Goal: Task Accomplishment & Management: Use online tool/utility

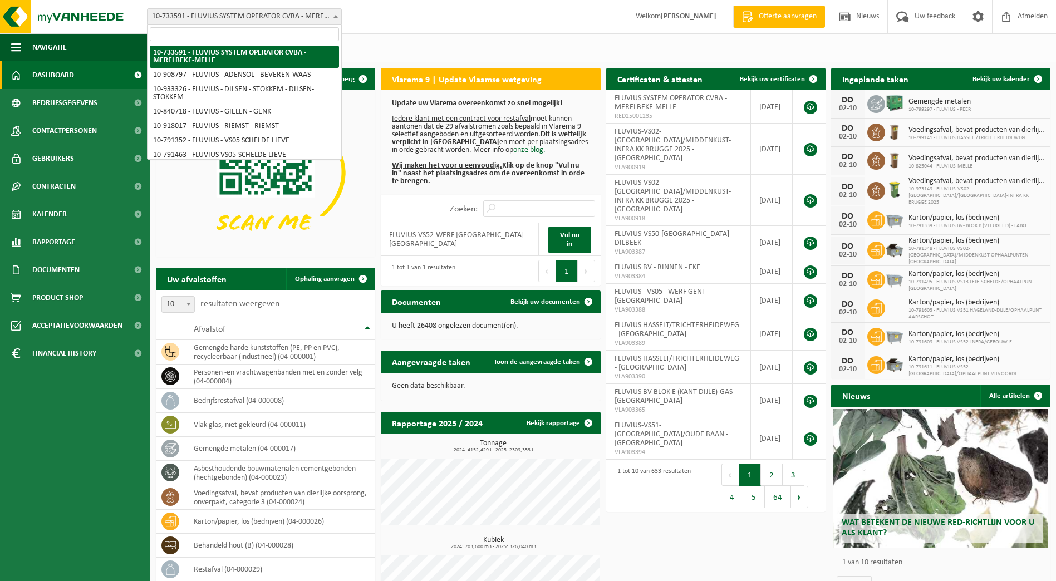
click at [333, 18] on span at bounding box center [335, 16] width 11 height 14
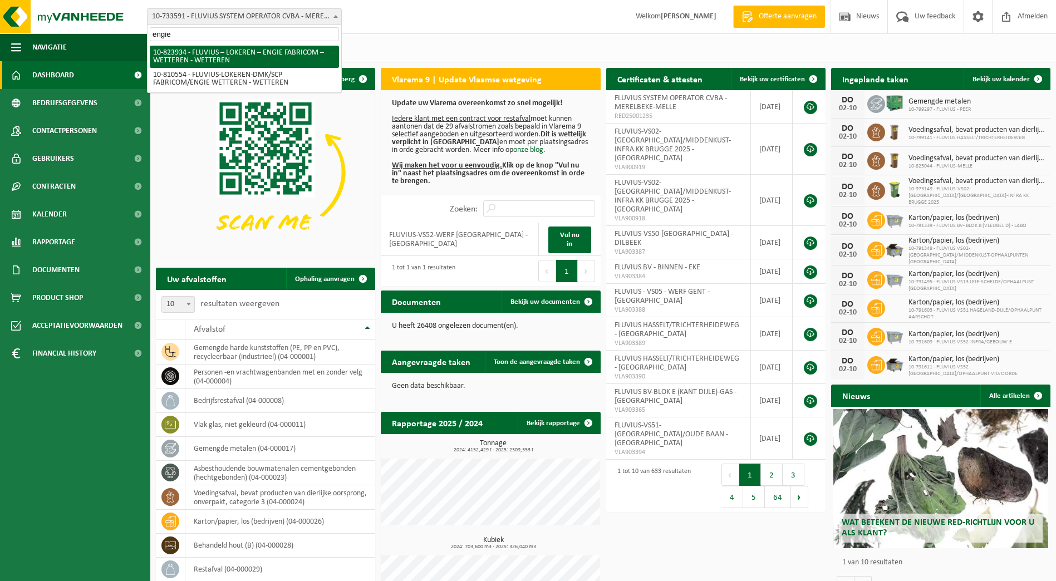
type input "engie"
select select "84511"
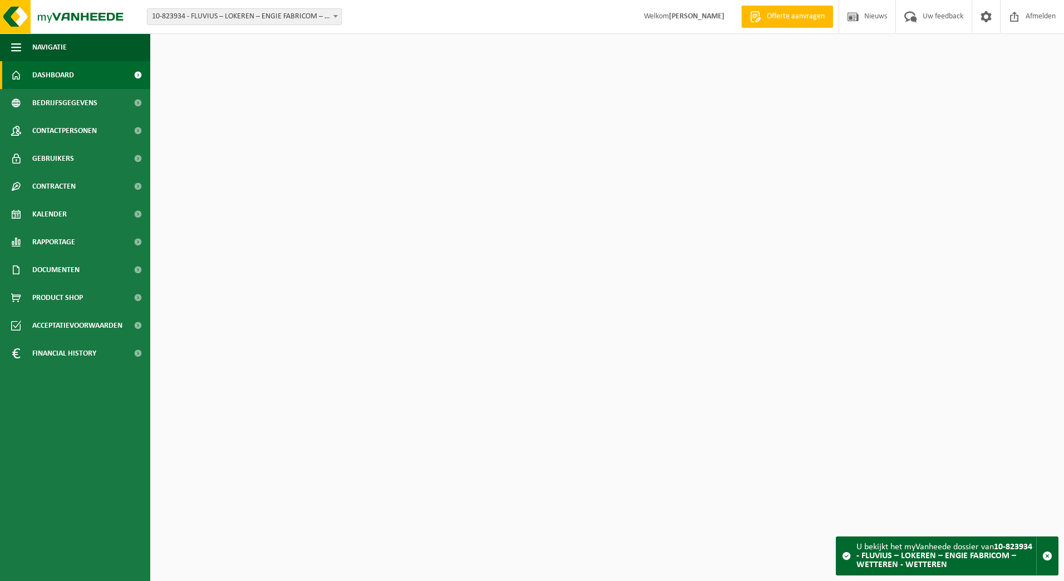
click at [57, 215] on span "Kalender" at bounding box center [49, 214] width 35 height 28
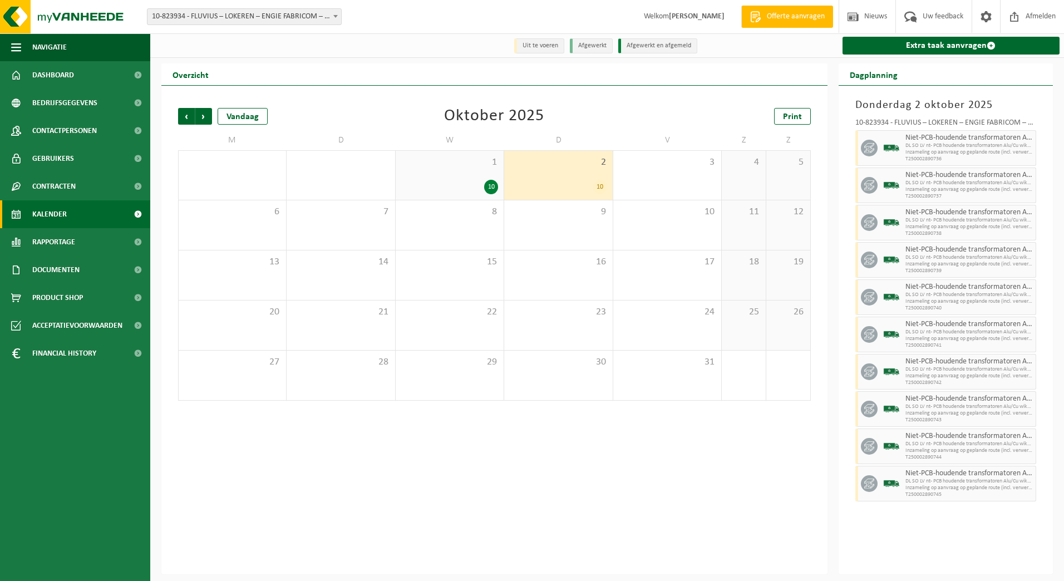
click at [449, 168] on span "1" at bounding box center [449, 162] width 97 height 12
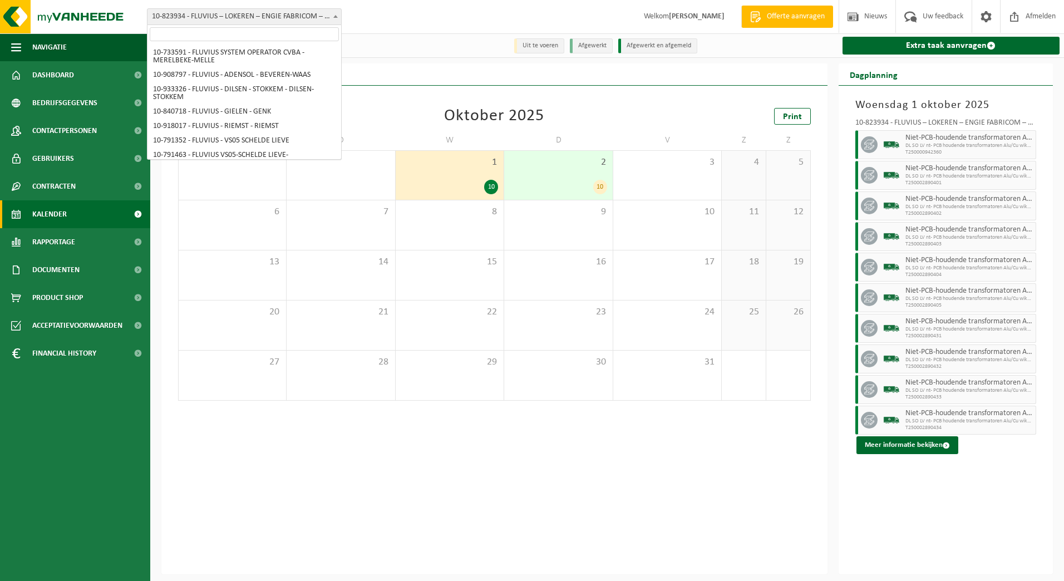
click at [329, 14] on span "10-823934 - FLUVIUS – LOKEREN – ENGIE FABRICOM – WETTEREN - WETTEREN" at bounding box center [245, 17] width 194 height 16
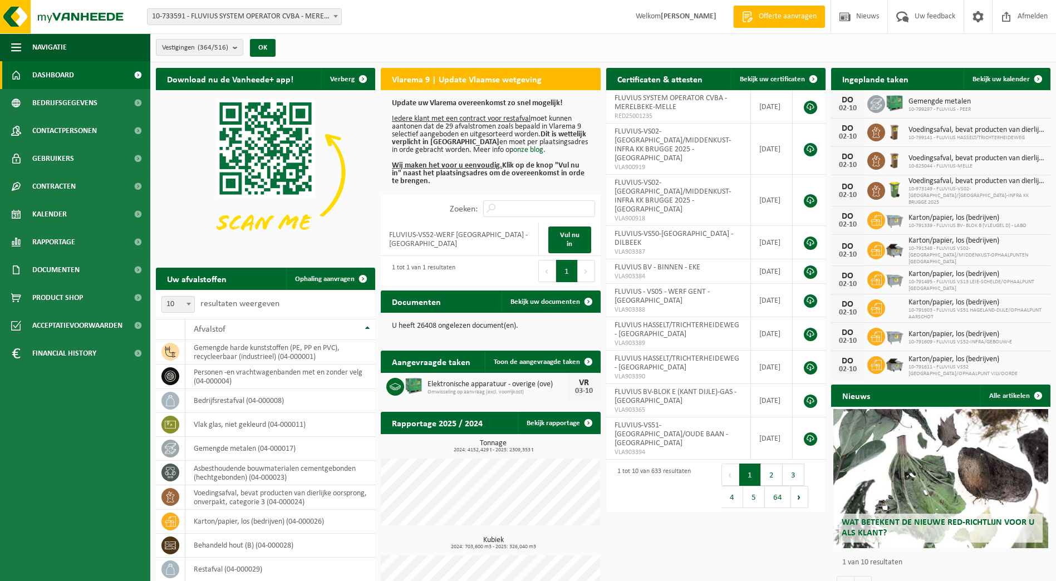
click at [339, 16] on span at bounding box center [335, 16] width 11 height 14
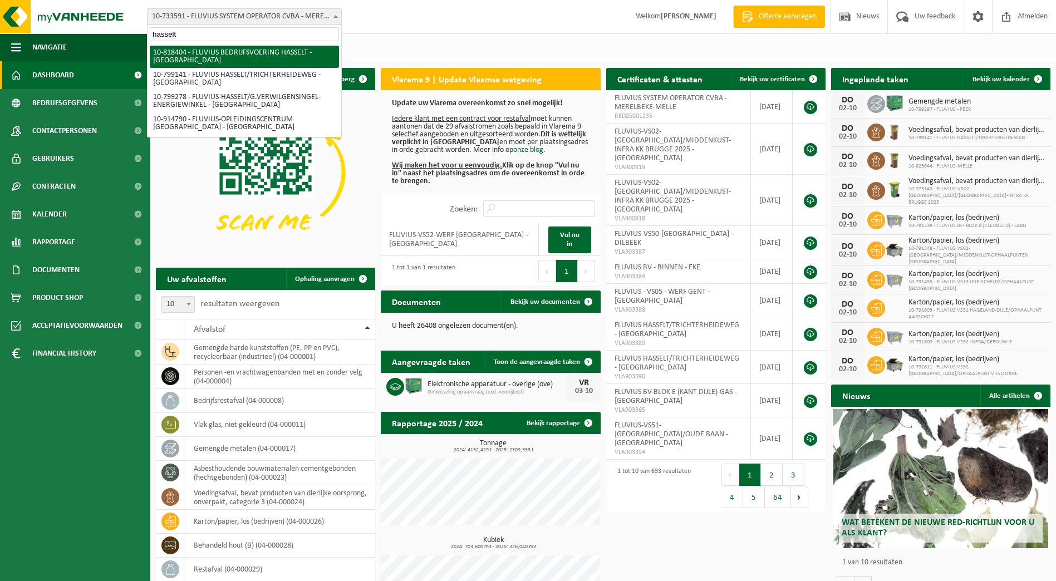
type input "hasselt"
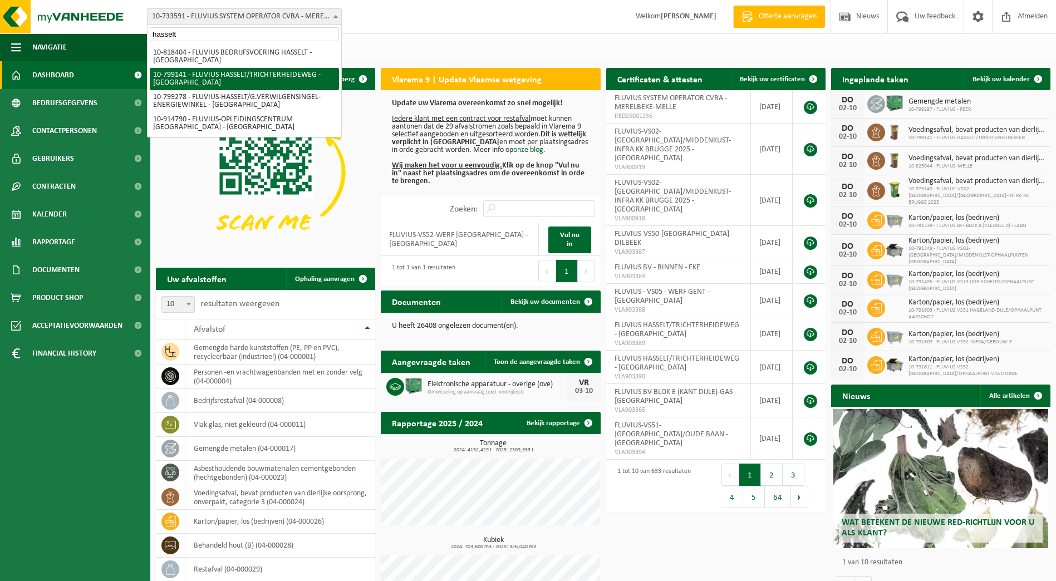
select select "33188"
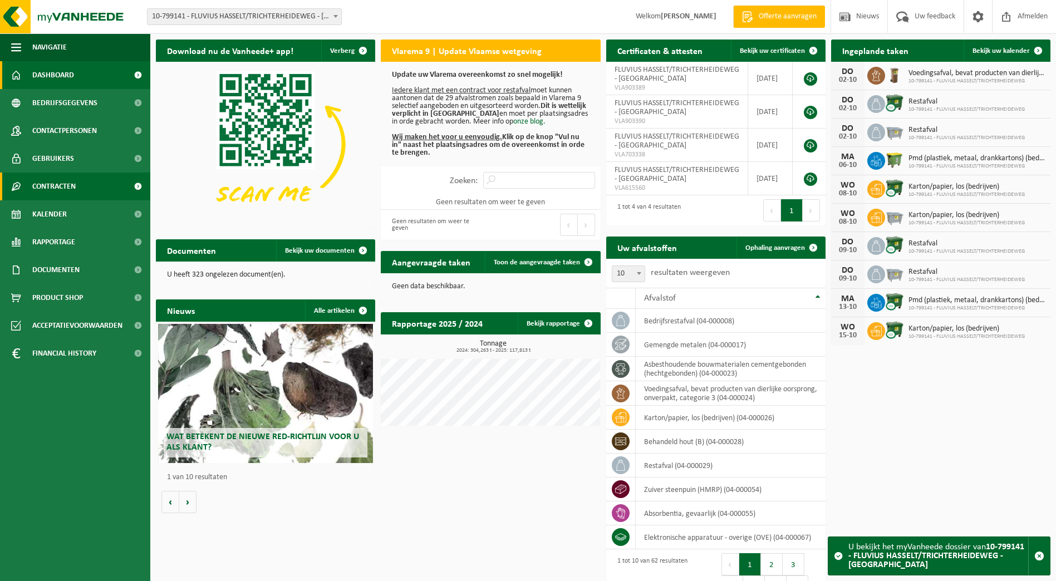
click at [68, 176] on span "Contracten" at bounding box center [53, 187] width 43 height 28
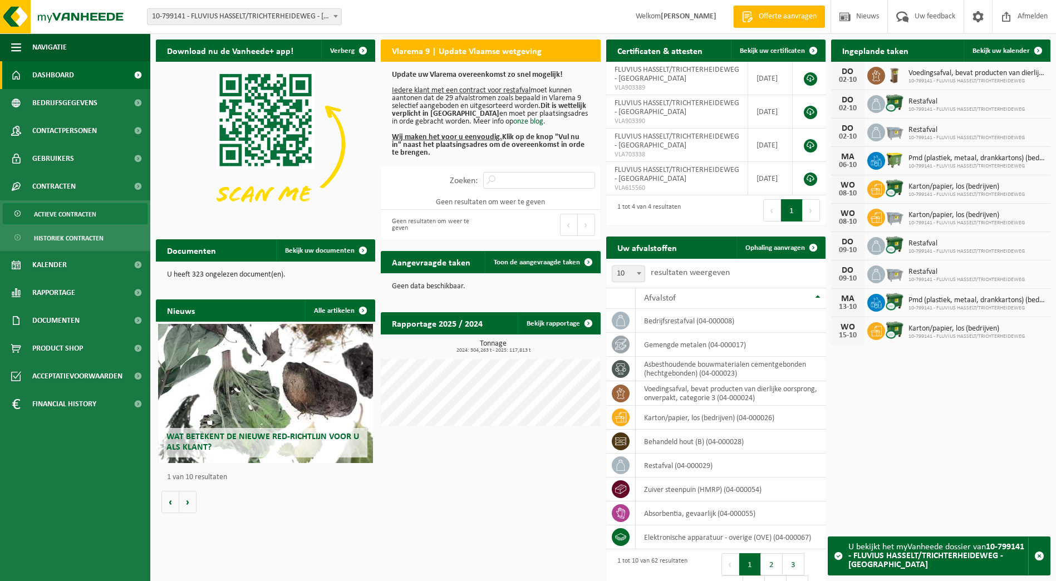
click at [79, 215] on span "Actieve contracten" at bounding box center [65, 214] width 62 height 21
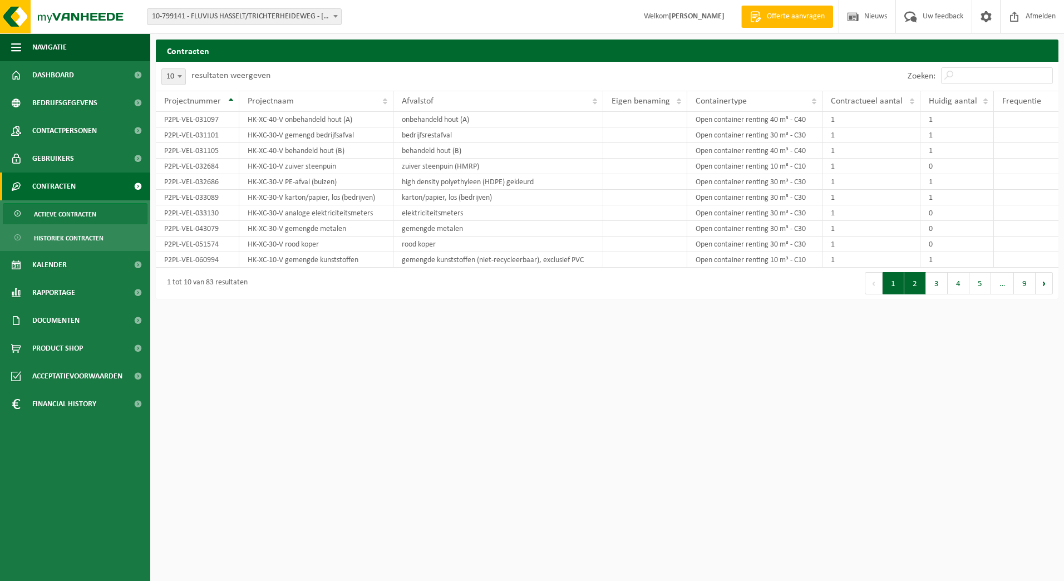
click at [914, 286] on button "2" at bounding box center [916, 283] width 22 height 22
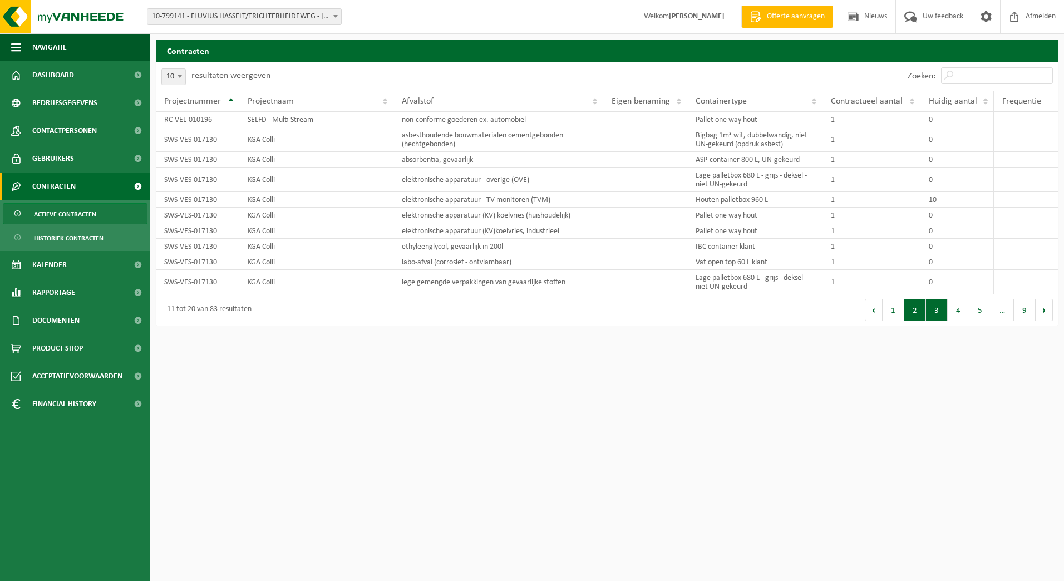
click at [946, 312] on button "3" at bounding box center [937, 310] width 22 height 22
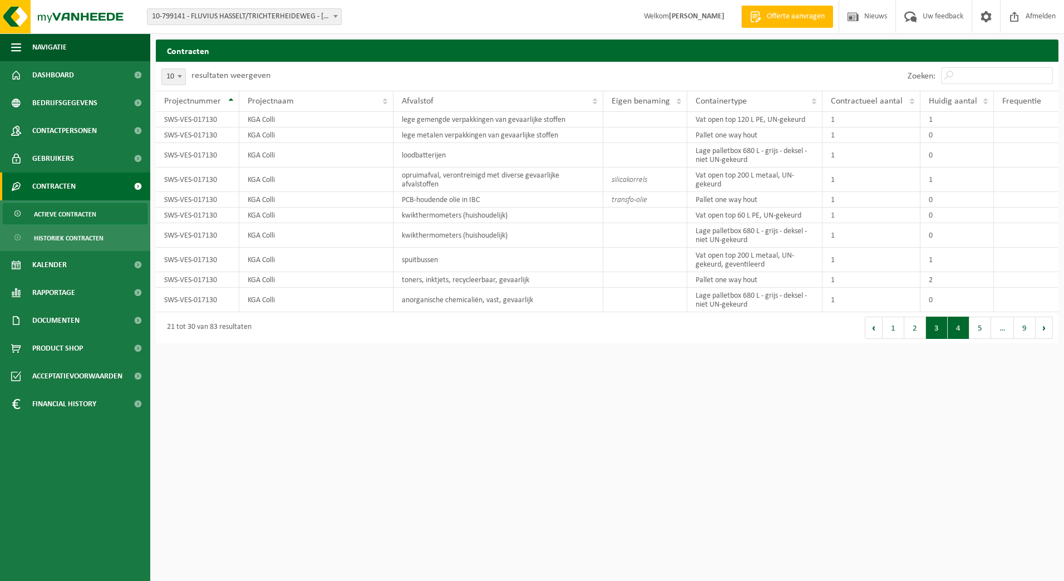
click at [956, 323] on button "4" at bounding box center [959, 328] width 22 height 22
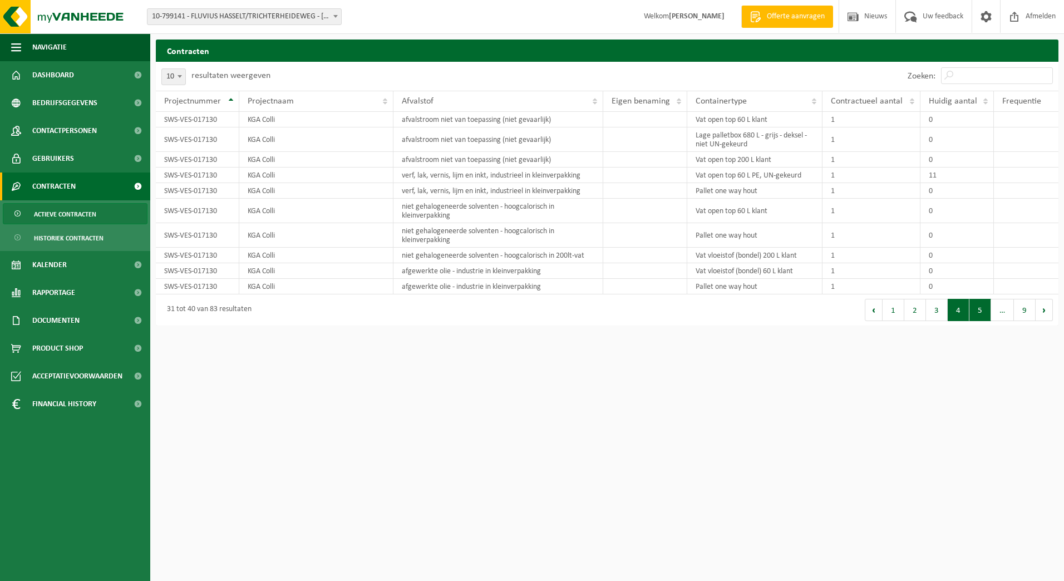
click at [977, 320] on button "5" at bounding box center [981, 310] width 22 height 22
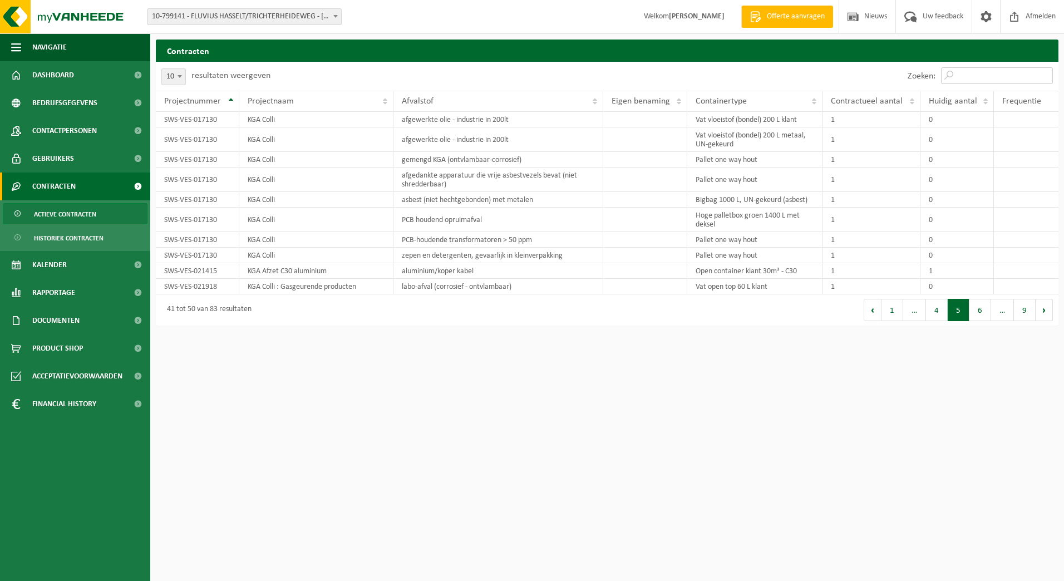
click at [994, 77] on input "Zoeken:" at bounding box center [997, 75] width 112 height 17
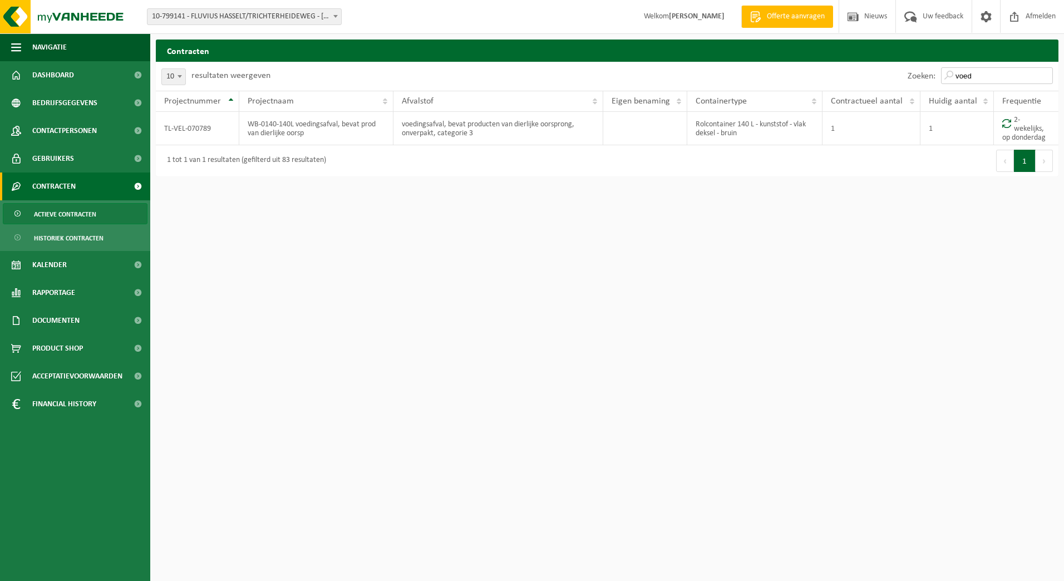
type input "voed"
click at [955, 331] on html "Vestiging: 10-733591 - FLUVIUS SYSTEM OPERATOR CVBA - MERELBEKE-MELLE 10-908797…" at bounding box center [532, 290] width 1064 height 581
click at [335, 19] on span at bounding box center [335, 16] width 11 height 14
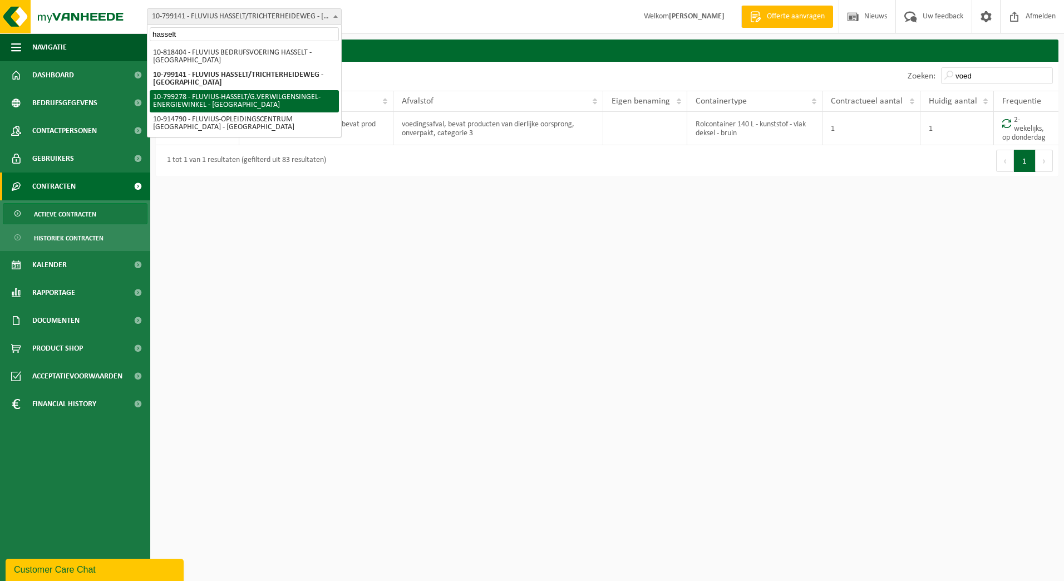
type input "hasselt"
select select "33222"
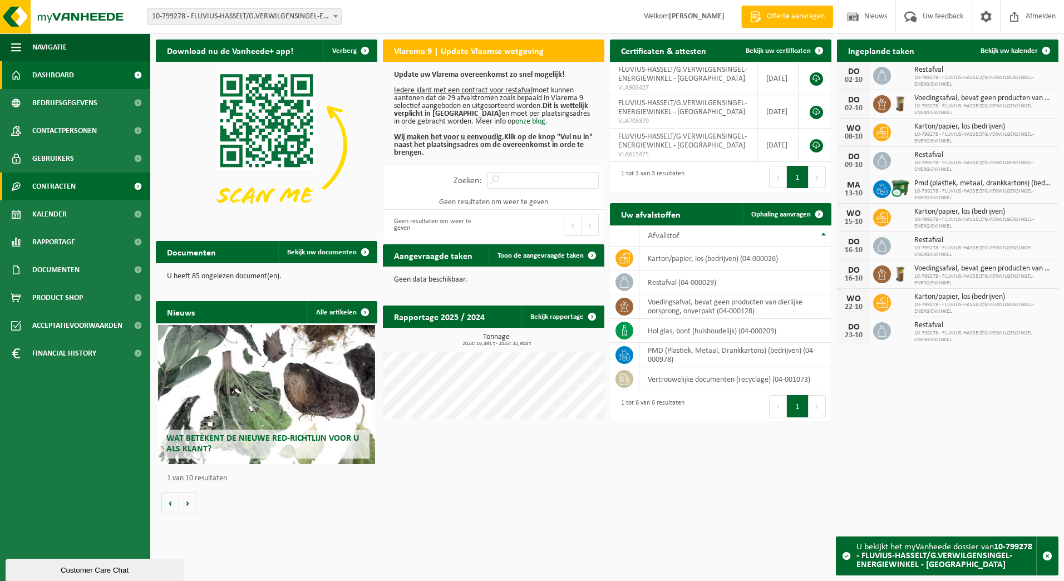
click at [75, 181] on span "Contracten" at bounding box center [53, 187] width 43 height 28
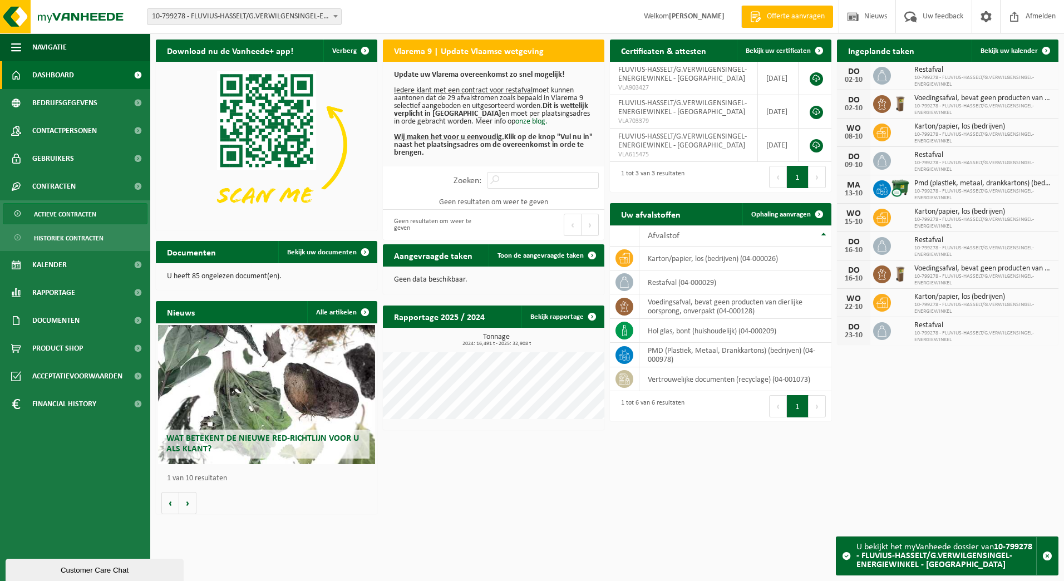
click at [67, 217] on span "Actieve contracten" at bounding box center [65, 214] width 62 height 21
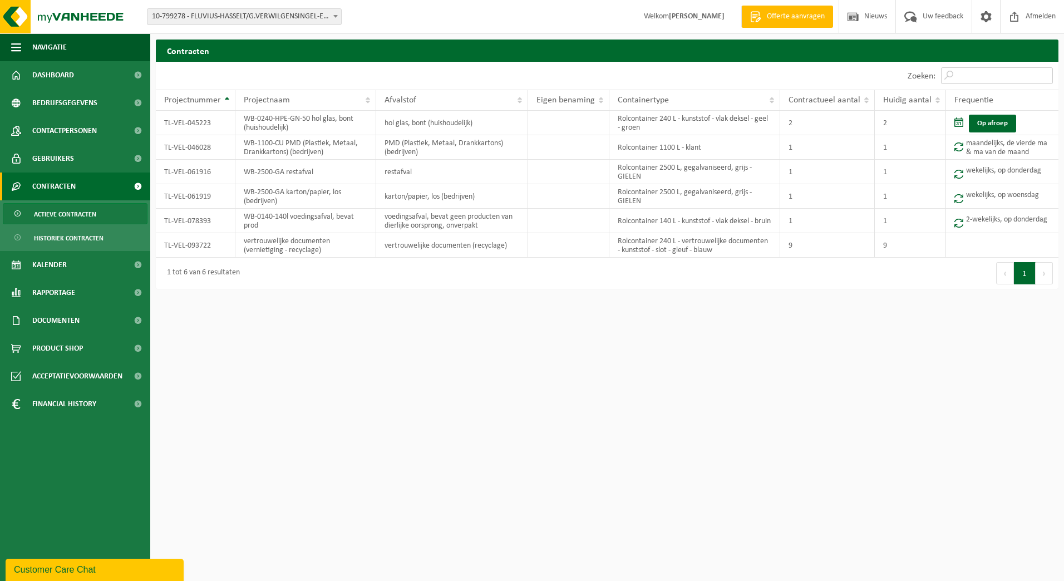
click at [970, 78] on input "Zoeken:" at bounding box center [997, 75] width 112 height 17
type input "v"
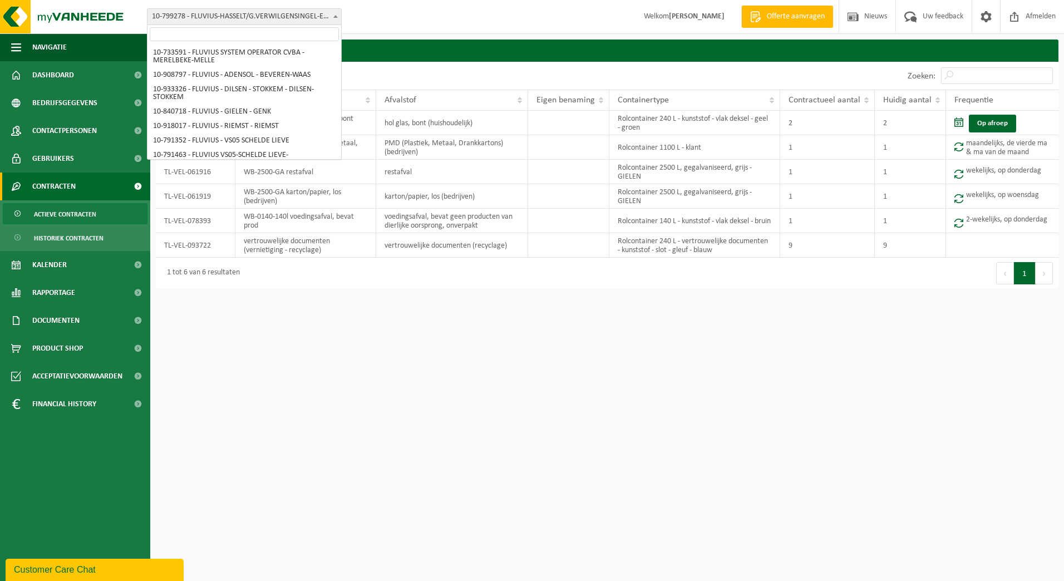
click at [336, 14] on span at bounding box center [335, 16] width 11 height 14
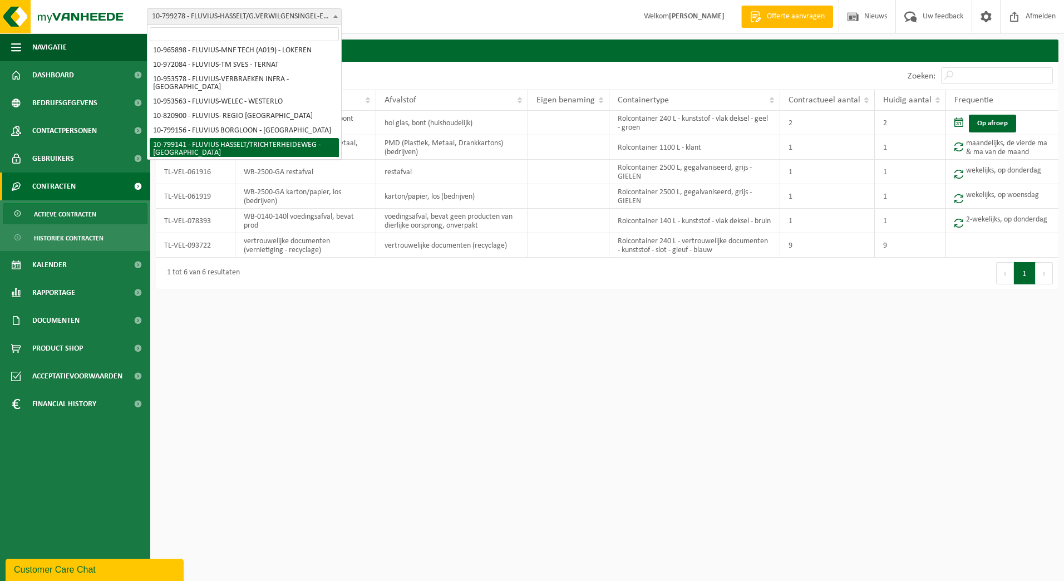
select select "33188"
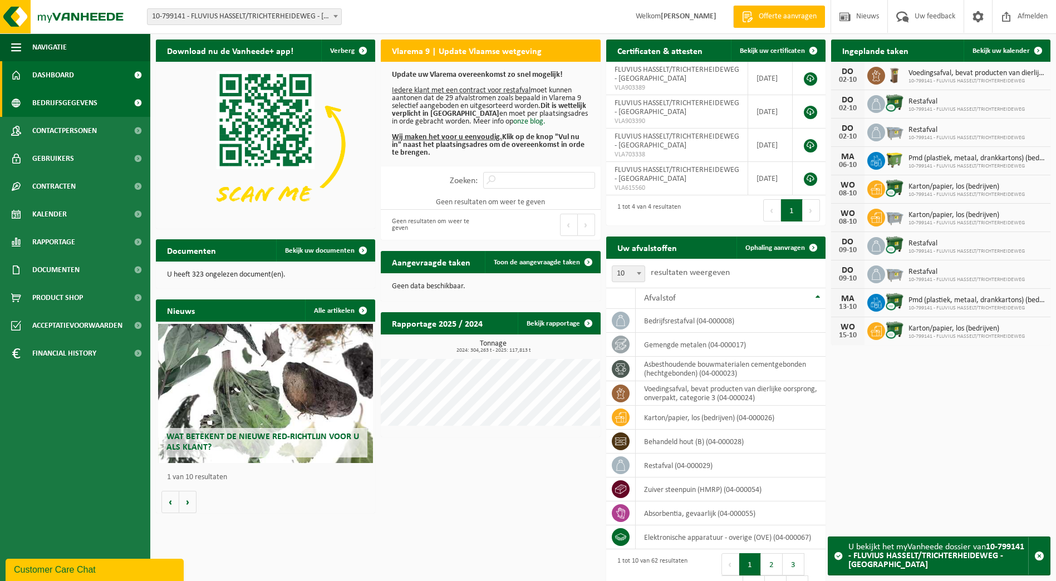
click at [62, 108] on span "Bedrijfsgegevens" at bounding box center [64, 103] width 65 height 28
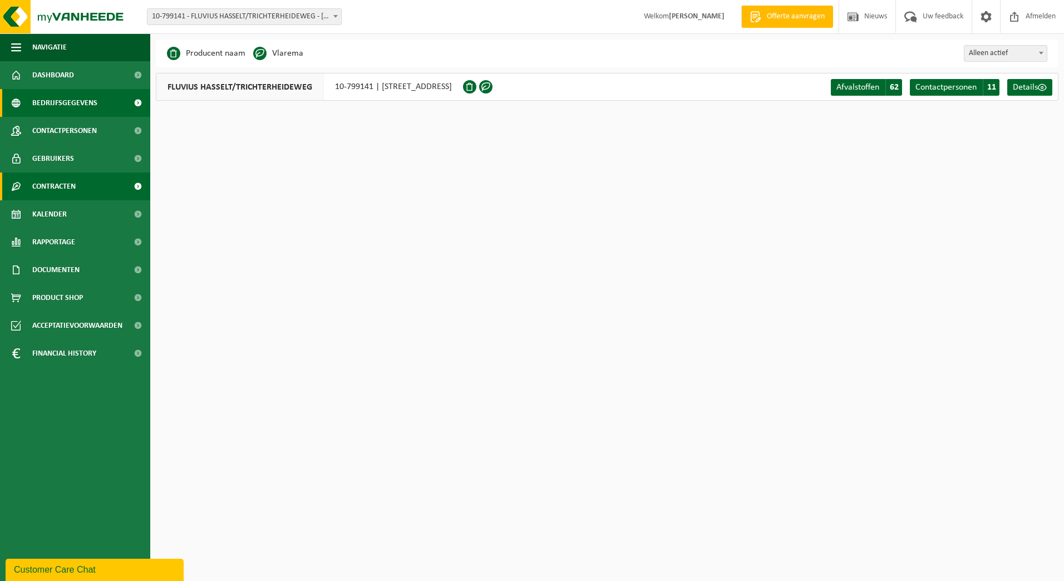
click at [53, 180] on span "Contracten" at bounding box center [53, 187] width 43 height 28
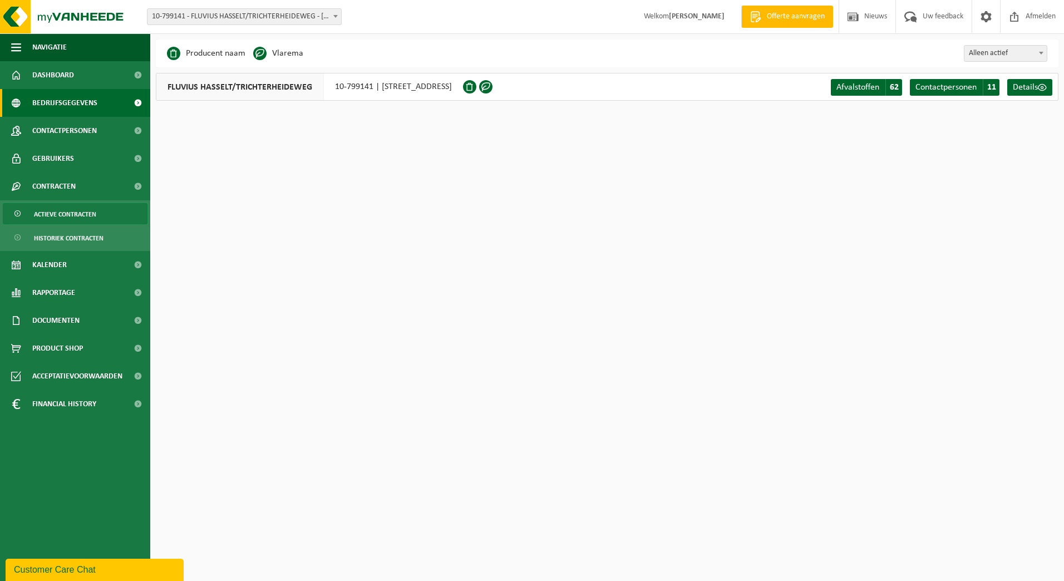
click at [61, 210] on span "Actieve contracten" at bounding box center [65, 214] width 62 height 21
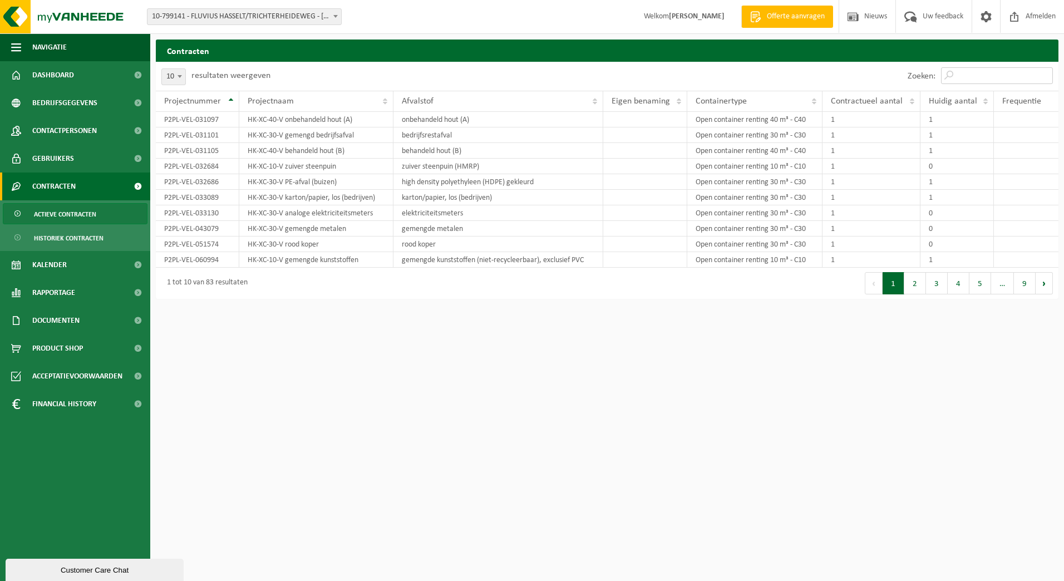
click at [980, 68] on input "Zoeken:" at bounding box center [997, 75] width 112 height 17
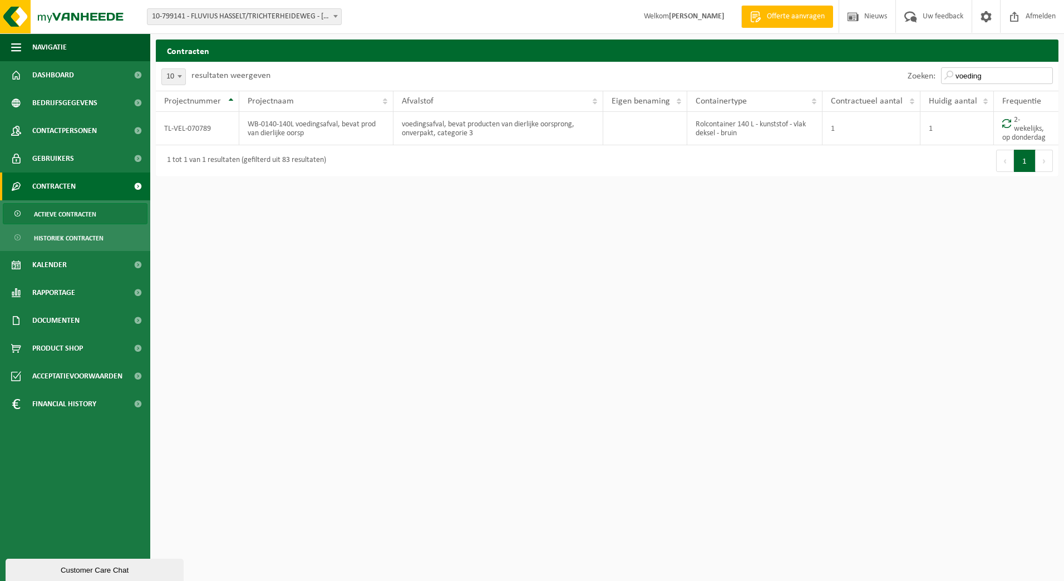
type input "voeding"
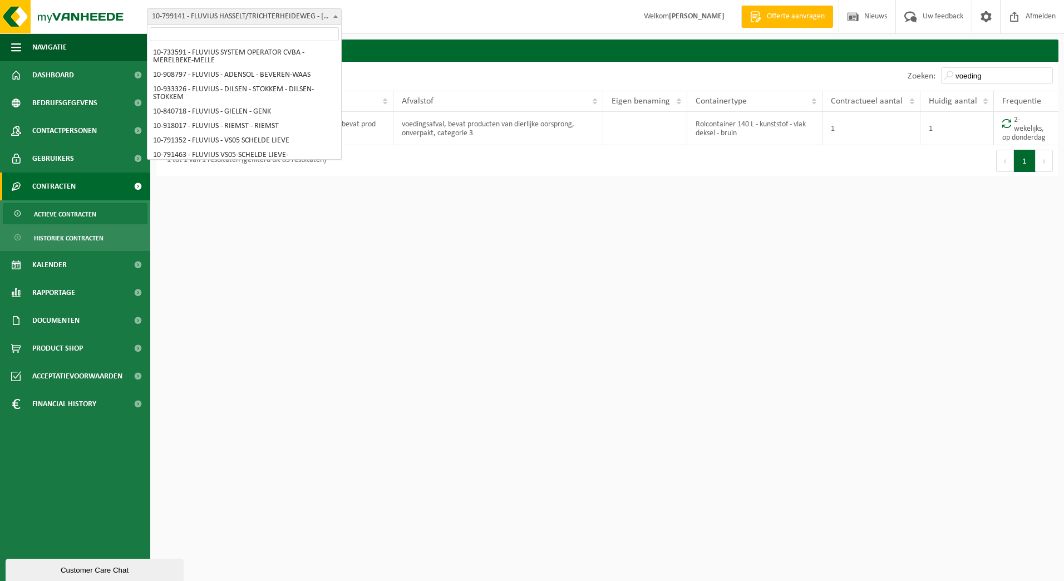
click at [320, 19] on span "10-799141 - FLUVIUS HASSELT/TRICHTERHEIDEWEG - [GEOGRAPHIC_DATA]" at bounding box center [245, 17] width 194 height 16
click at [313, 32] on input "search" at bounding box center [244, 34] width 189 height 14
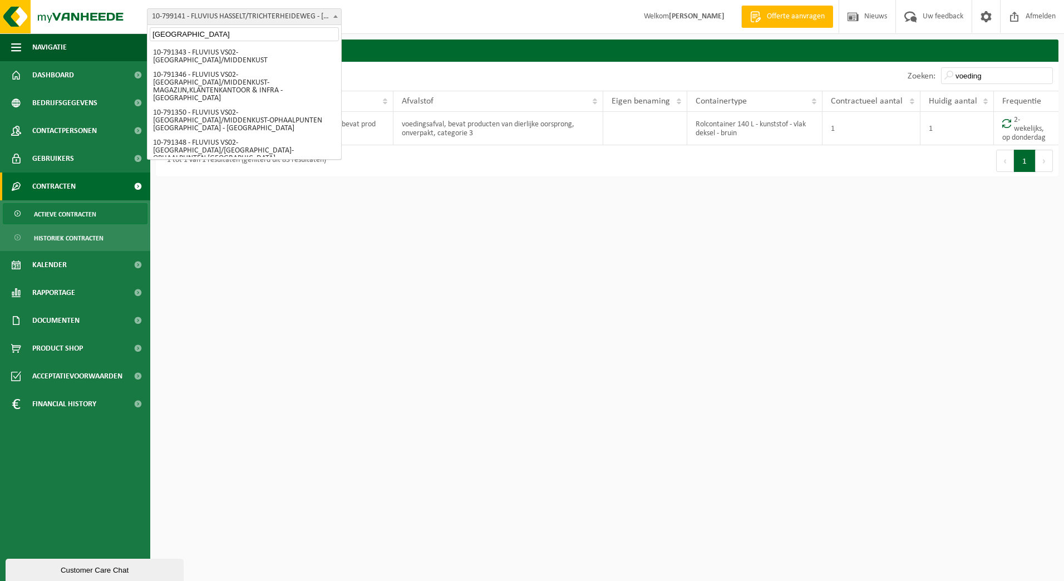
type input "[GEOGRAPHIC_DATA]"
select select "156804"
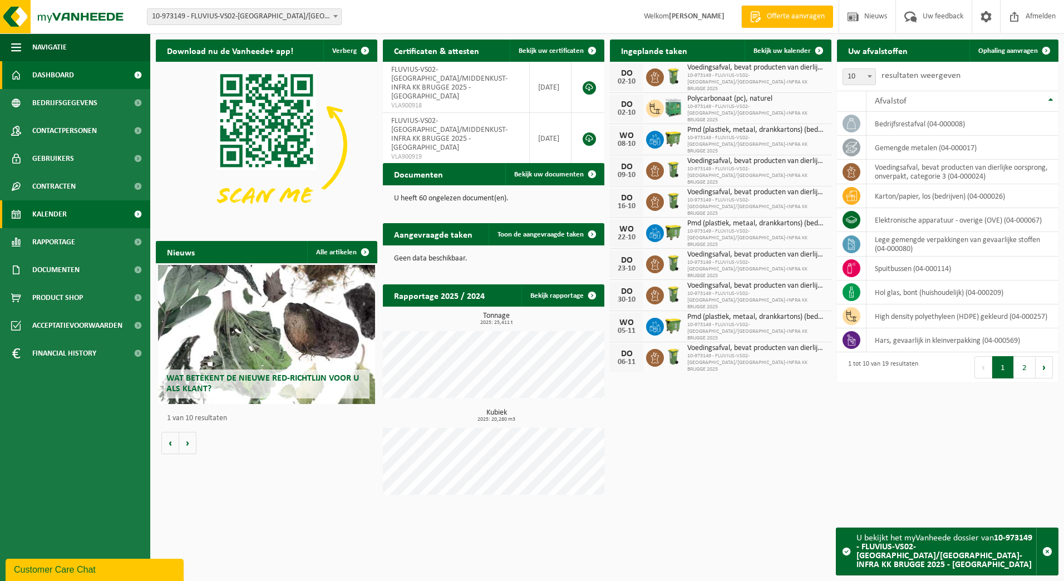
click at [55, 216] on span "Kalender" at bounding box center [49, 214] width 35 height 28
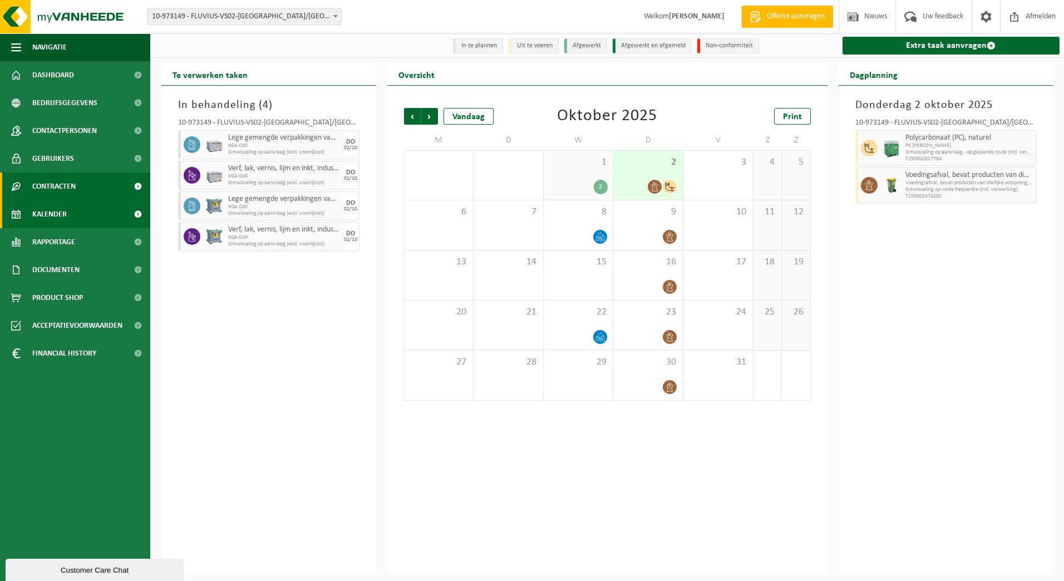
click at [67, 180] on span "Contracten" at bounding box center [53, 187] width 43 height 28
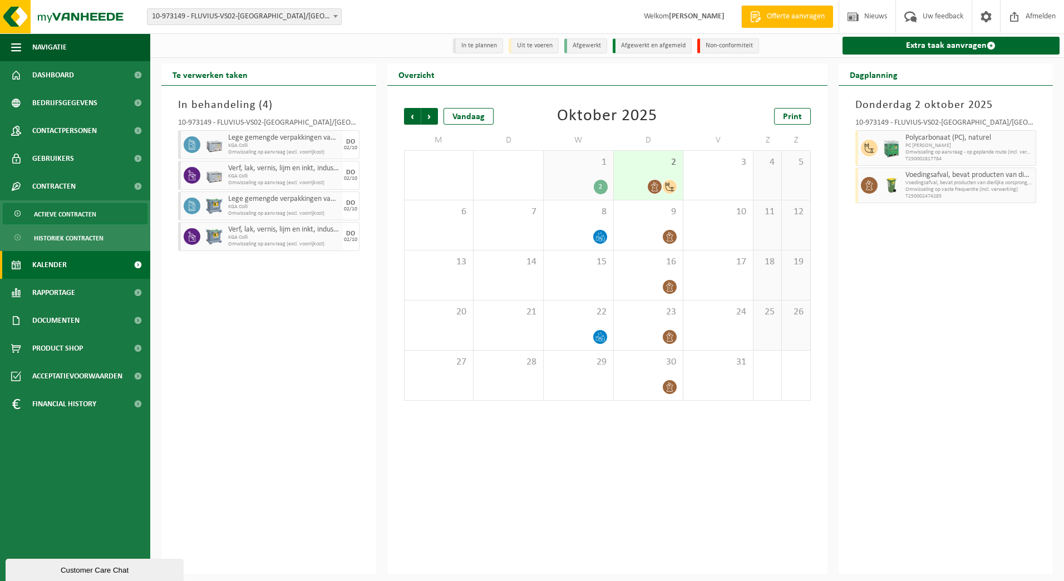
click at [56, 218] on span "Actieve contracten" at bounding box center [65, 214] width 62 height 21
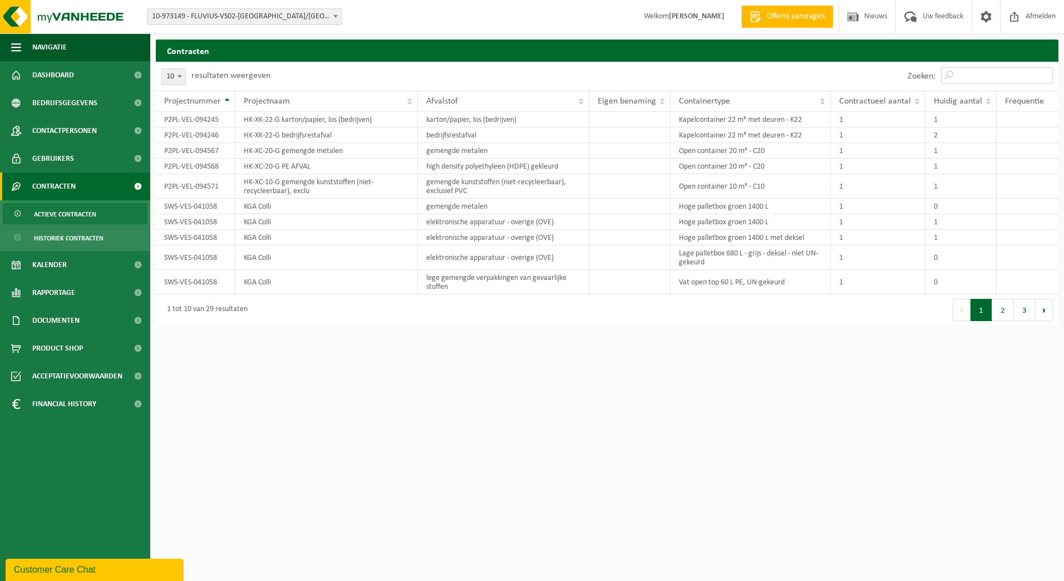
click at [980, 79] on input "Zoeken:" at bounding box center [997, 75] width 112 height 17
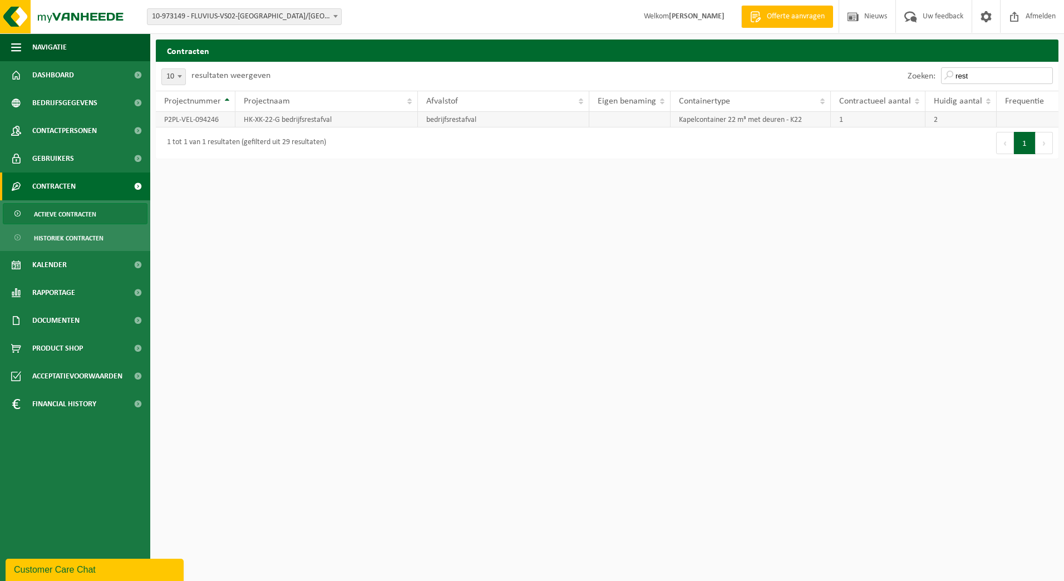
type input "rest"
click at [290, 121] on td "HK-XK-22-G bedrijfsrestafval" at bounding box center [326, 120] width 183 height 16
click at [67, 266] on link "Kalender" at bounding box center [75, 265] width 150 height 28
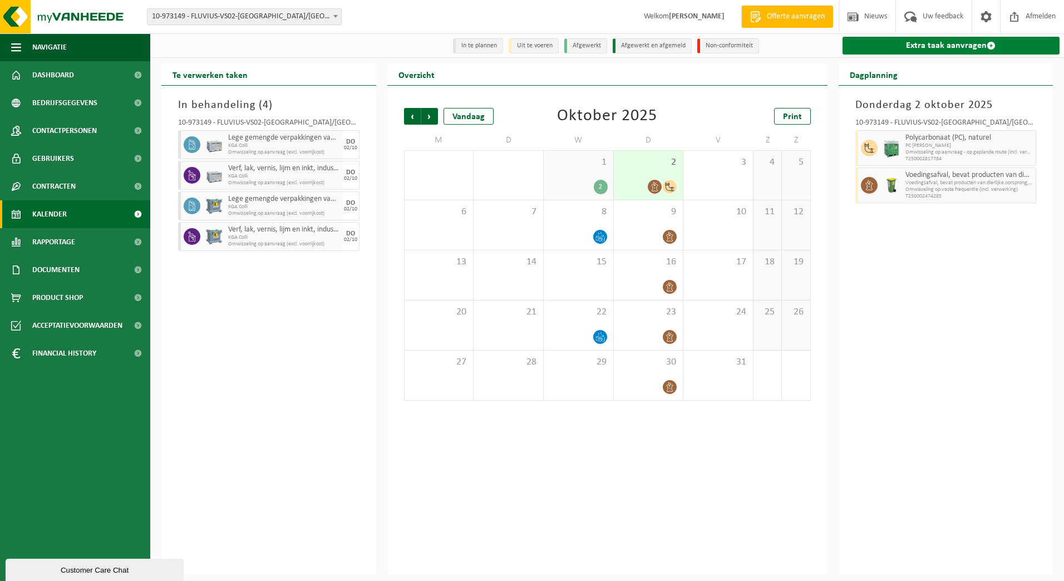
click at [948, 50] on link "Extra taak aanvragen" at bounding box center [952, 46] width 218 height 18
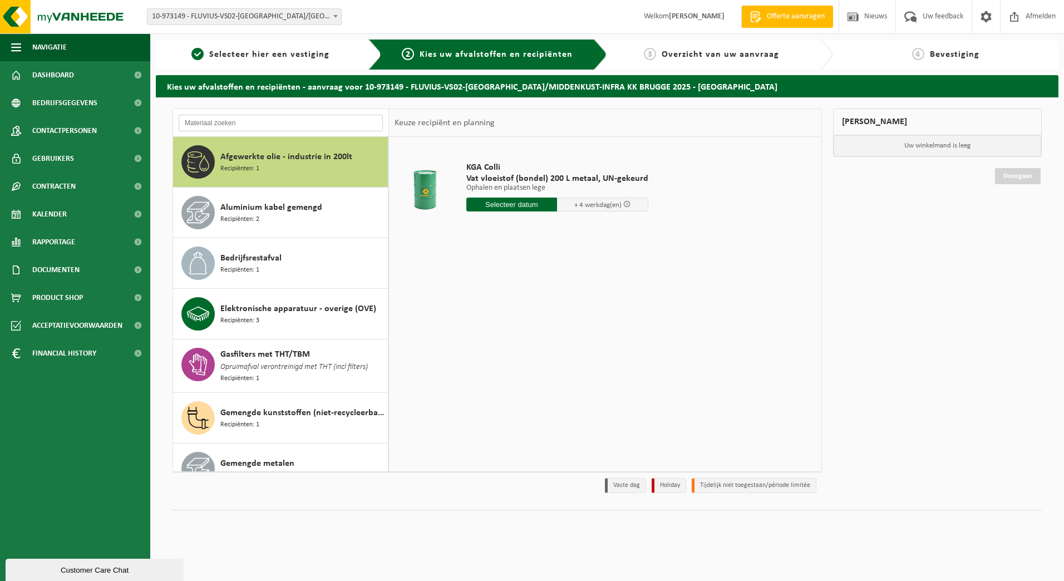
click at [262, 123] on input "text" at bounding box center [281, 123] width 204 height 17
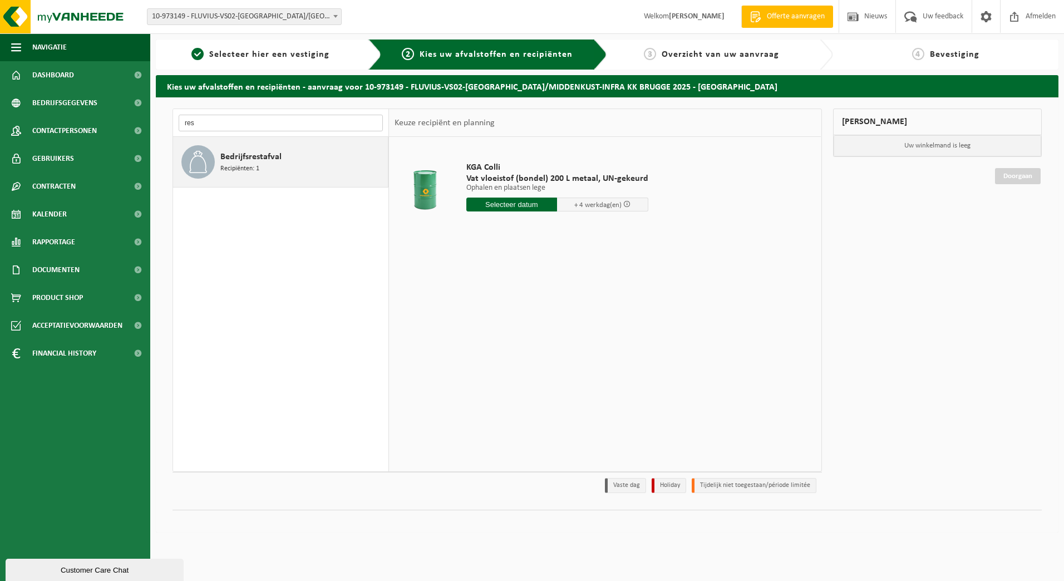
type input "res"
click at [266, 171] on div "Bedrijfsrestafval Recipiënten: 1" at bounding box center [302, 161] width 165 height 33
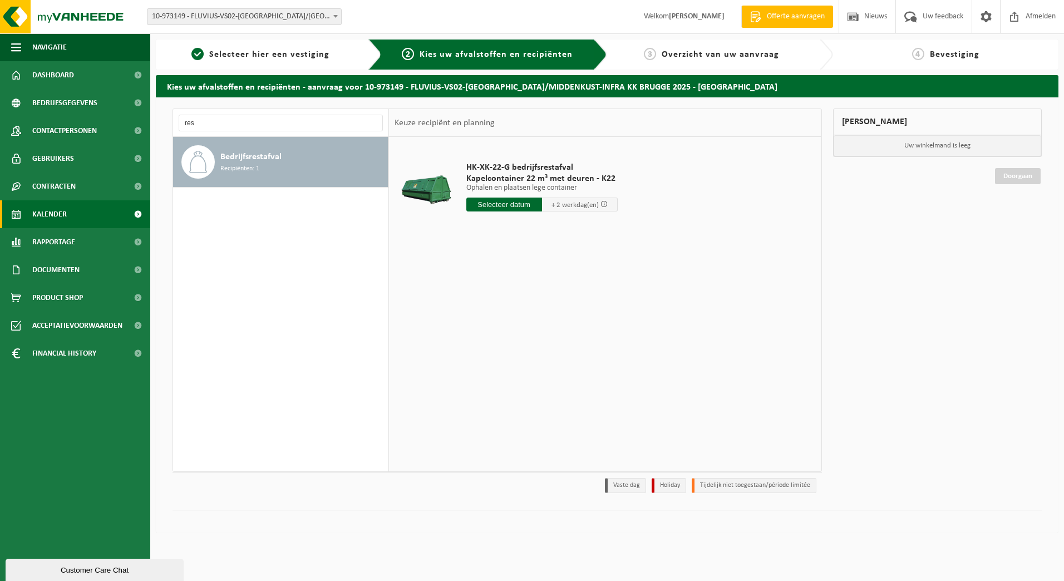
click at [52, 208] on span "Kalender" at bounding box center [49, 214] width 35 height 28
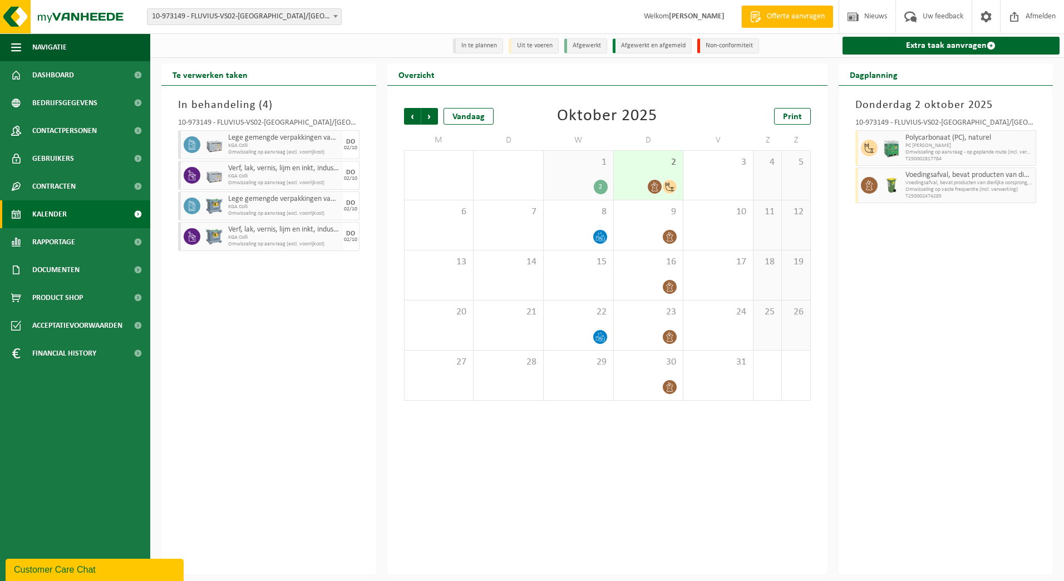
click at [663, 170] on div "2" at bounding box center [649, 175] width 70 height 49
click at [590, 218] on span "8" at bounding box center [578, 212] width 58 height 12
click at [587, 180] on div "1 2" at bounding box center [579, 175] width 70 height 49
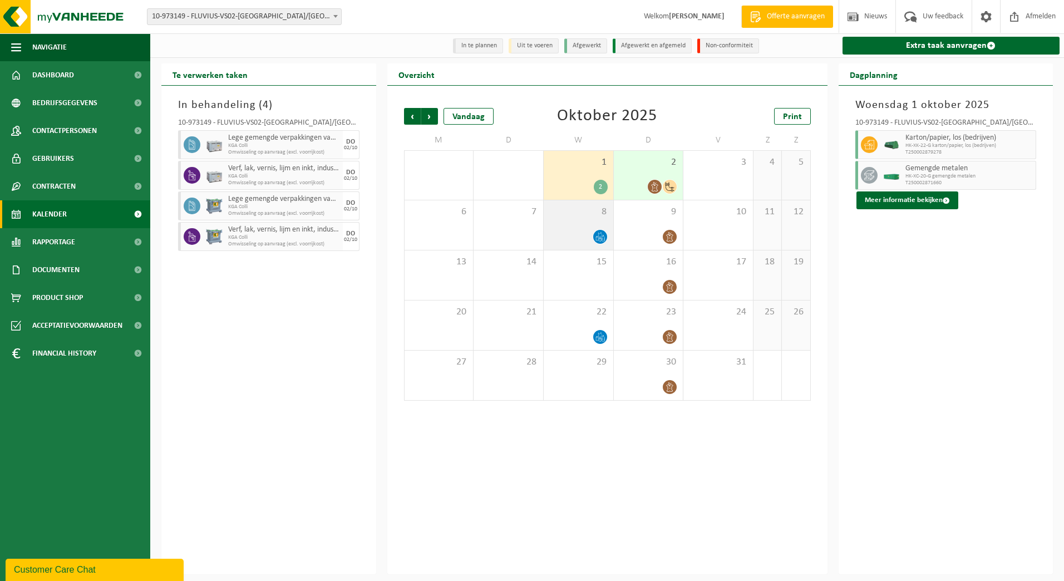
click at [595, 241] on span at bounding box center [600, 237] width 14 height 14
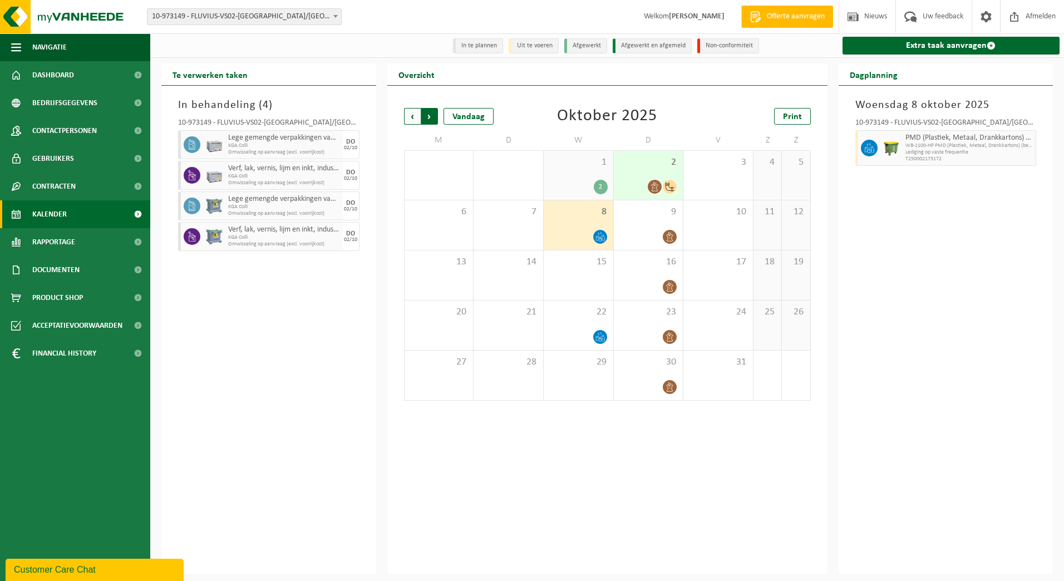
click at [409, 121] on span "Vorige" at bounding box center [412, 116] width 17 height 17
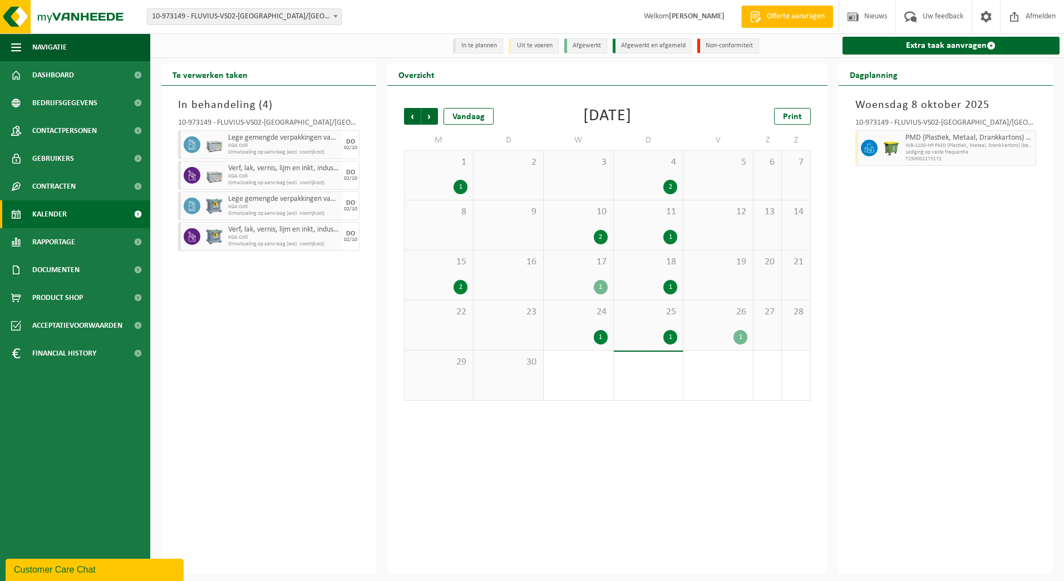
click at [449, 185] on div "1" at bounding box center [439, 187] width 58 height 14
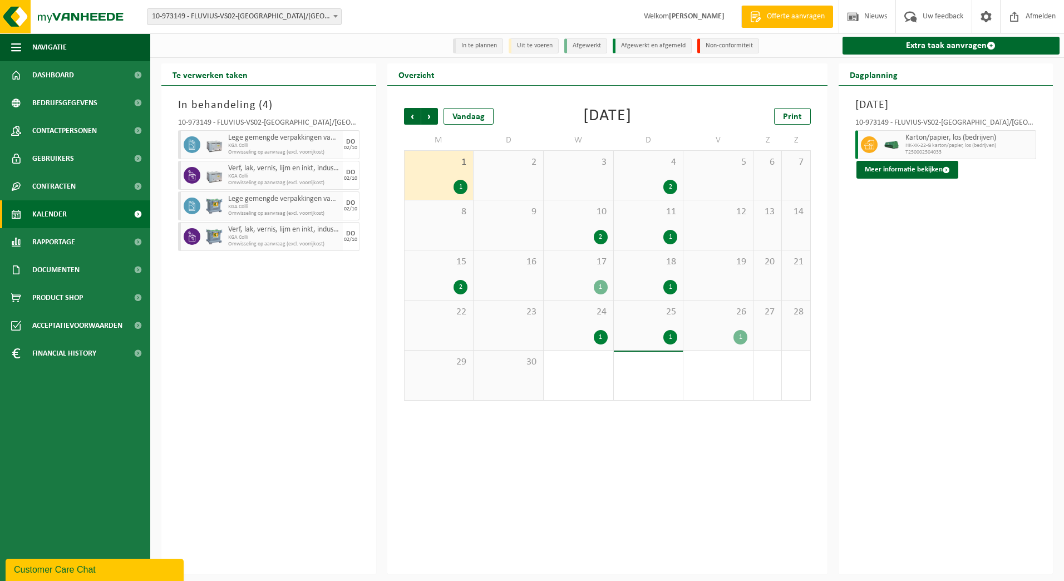
click at [655, 177] on div "4 2" at bounding box center [649, 175] width 70 height 49
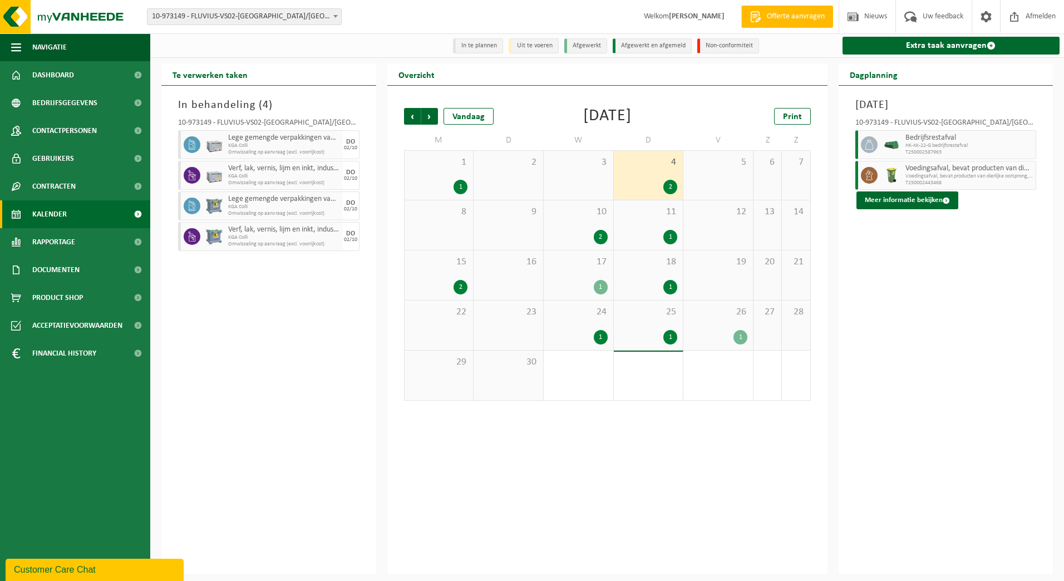
click at [583, 222] on div "10 2" at bounding box center [579, 225] width 70 height 50
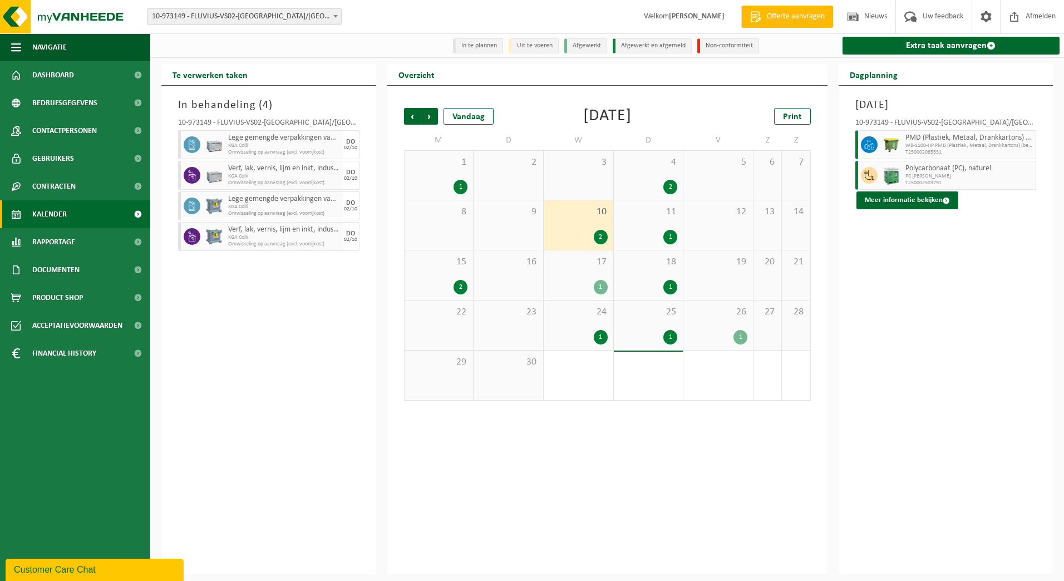
click at [650, 182] on div "2" at bounding box center [649, 187] width 58 height 14
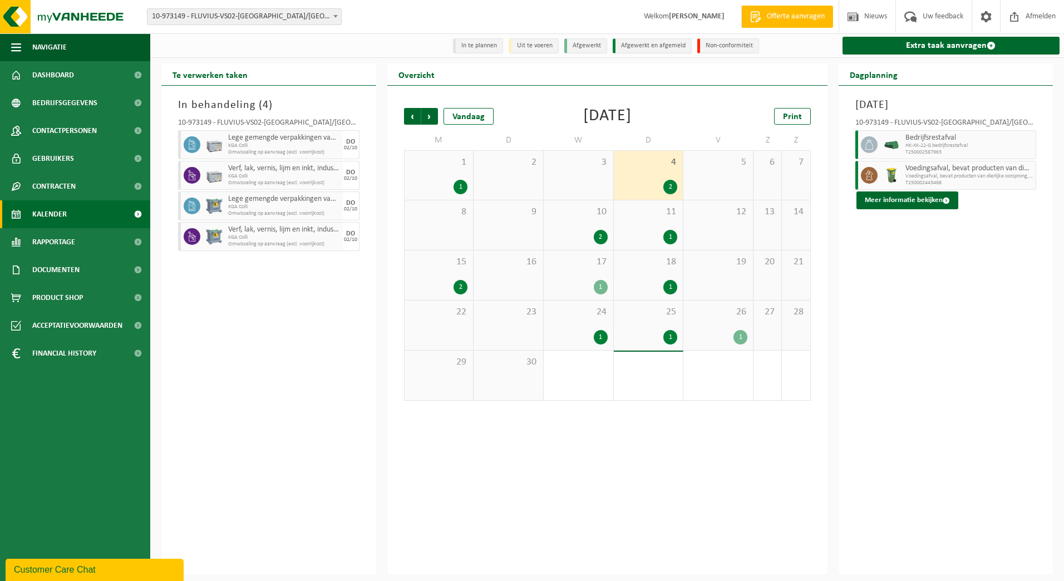
click at [635, 318] on span "25" at bounding box center [649, 312] width 58 height 12
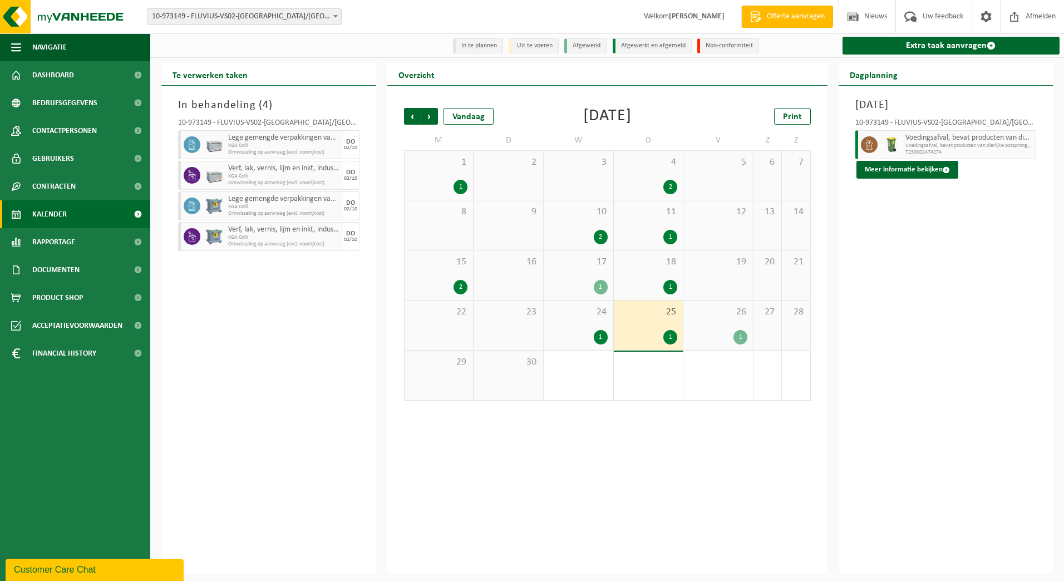
click at [649, 264] on span "18" at bounding box center [649, 262] width 58 height 12
click at [642, 215] on span "11" at bounding box center [649, 212] width 58 height 12
click at [595, 218] on span "10" at bounding box center [578, 212] width 58 height 12
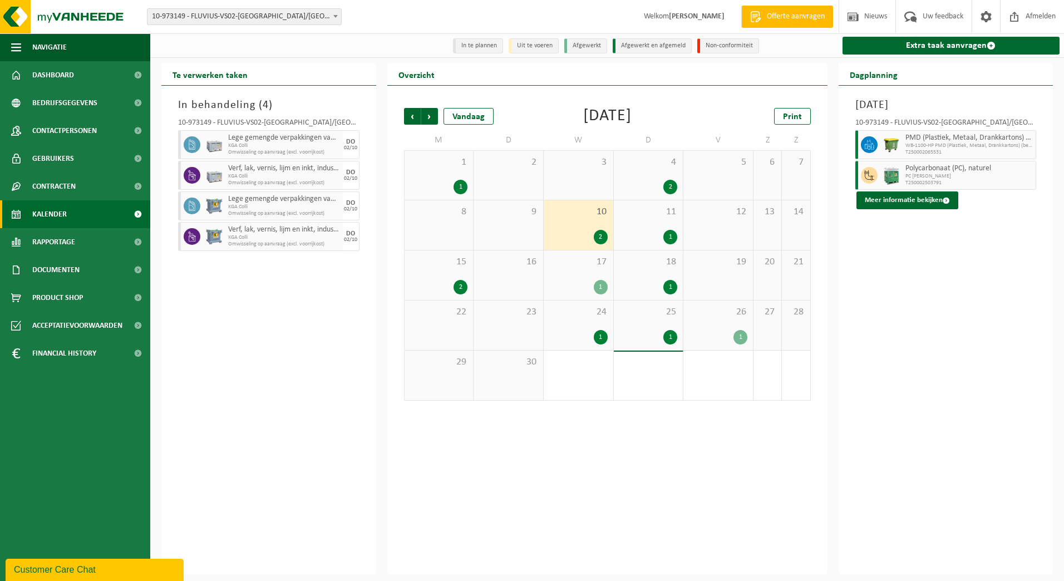
click at [467, 275] on div "15 2" at bounding box center [439, 276] width 69 height 50
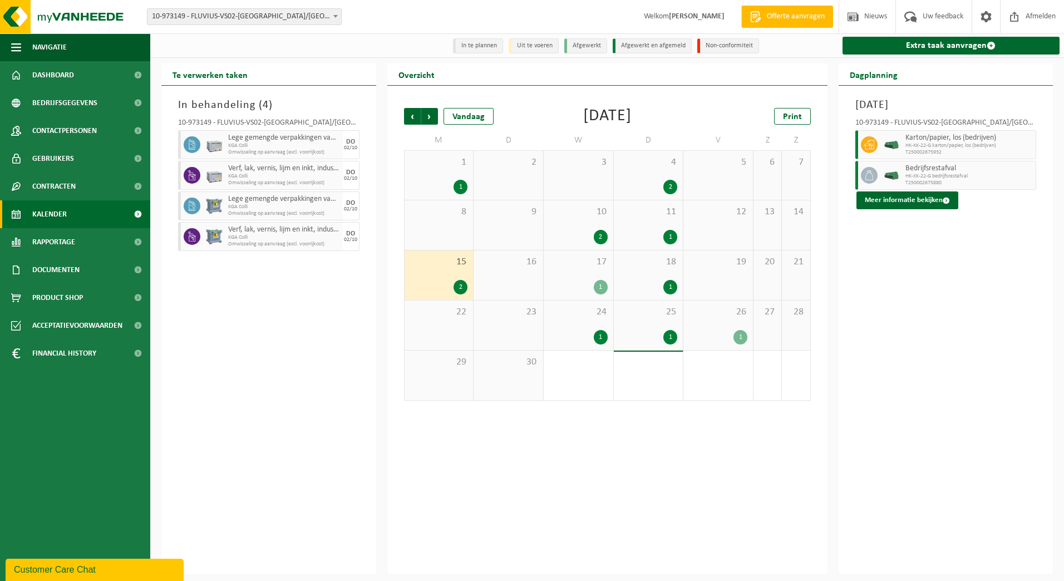
click at [729, 332] on div "1" at bounding box center [718, 337] width 58 height 14
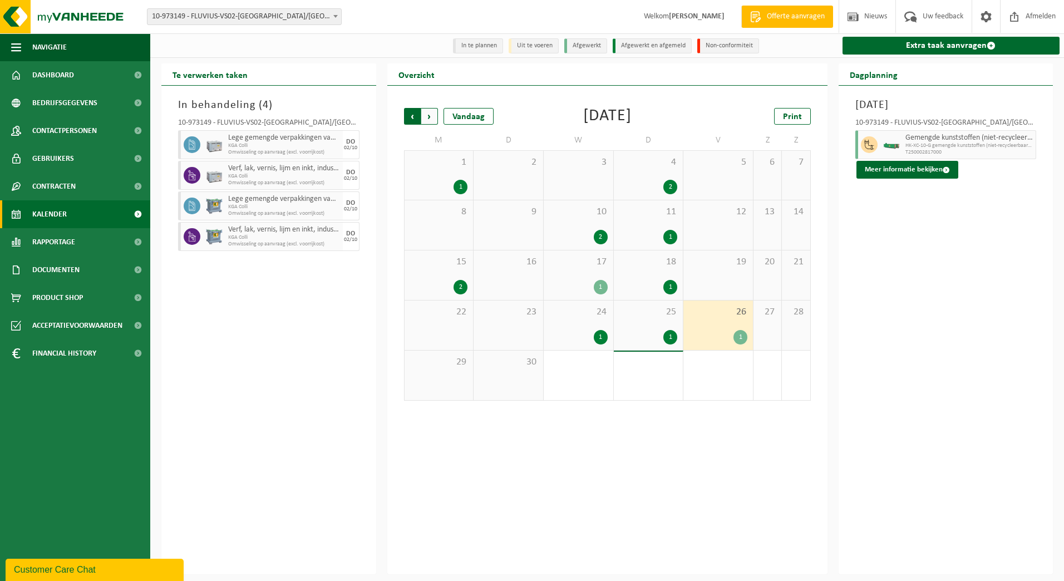
click at [429, 124] on span "Volgende" at bounding box center [429, 116] width 17 height 17
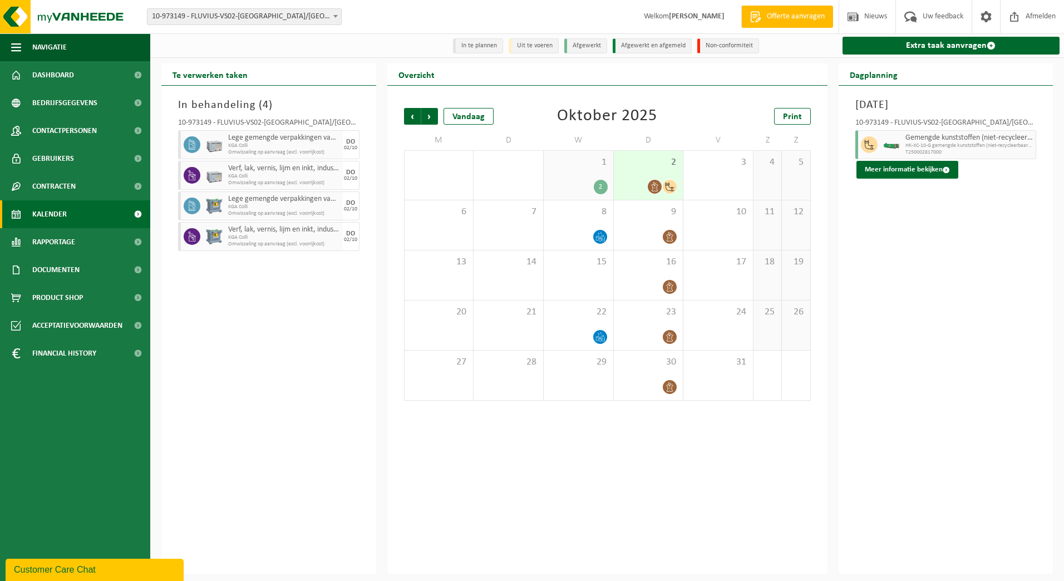
click at [583, 175] on div "1 2" at bounding box center [579, 175] width 70 height 49
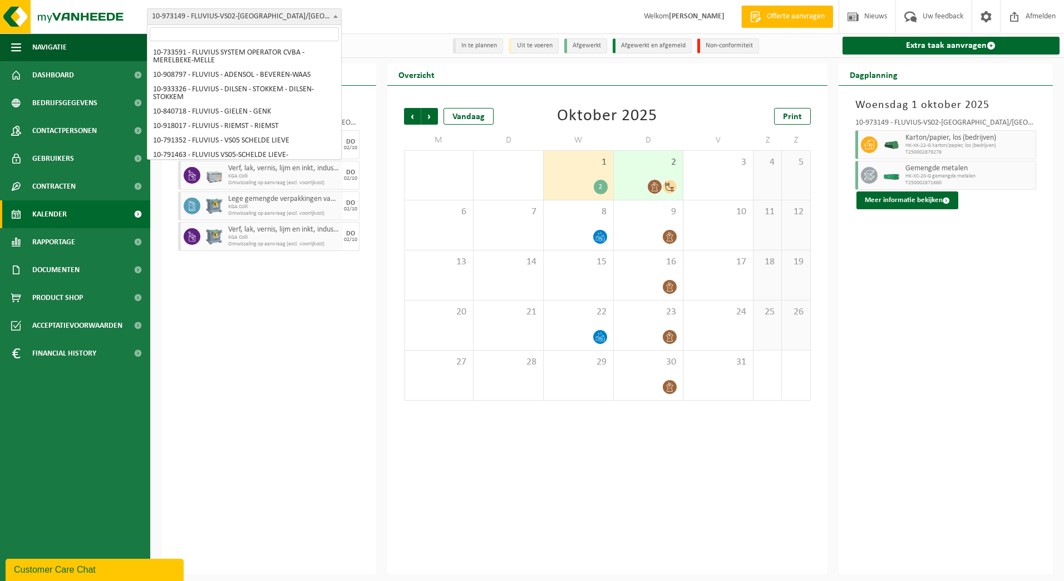
click at [333, 12] on span at bounding box center [335, 16] width 11 height 14
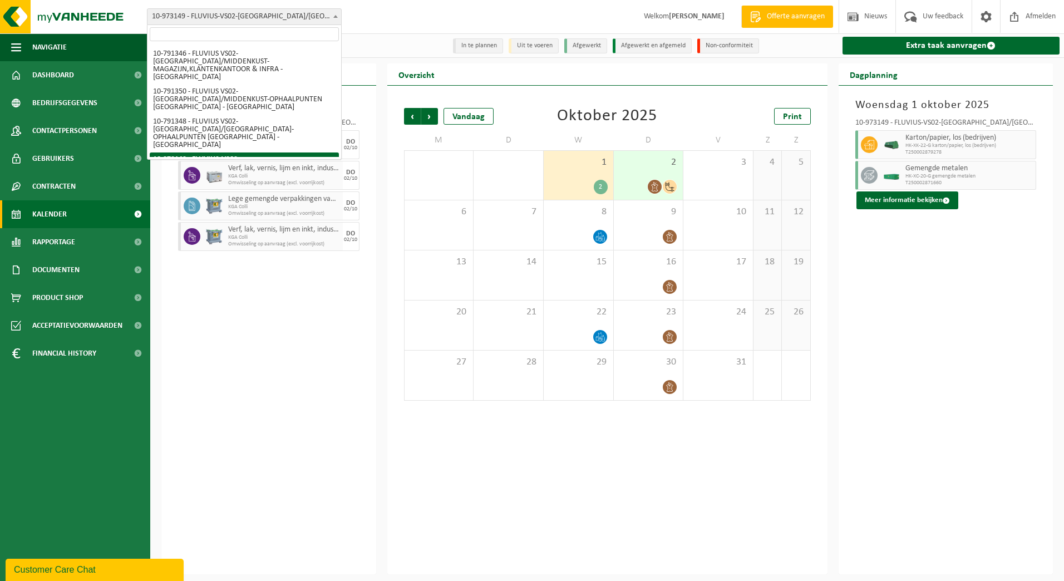
click at [300, 36] on input "search" at bounding box center [244, 34] width 189 height 14
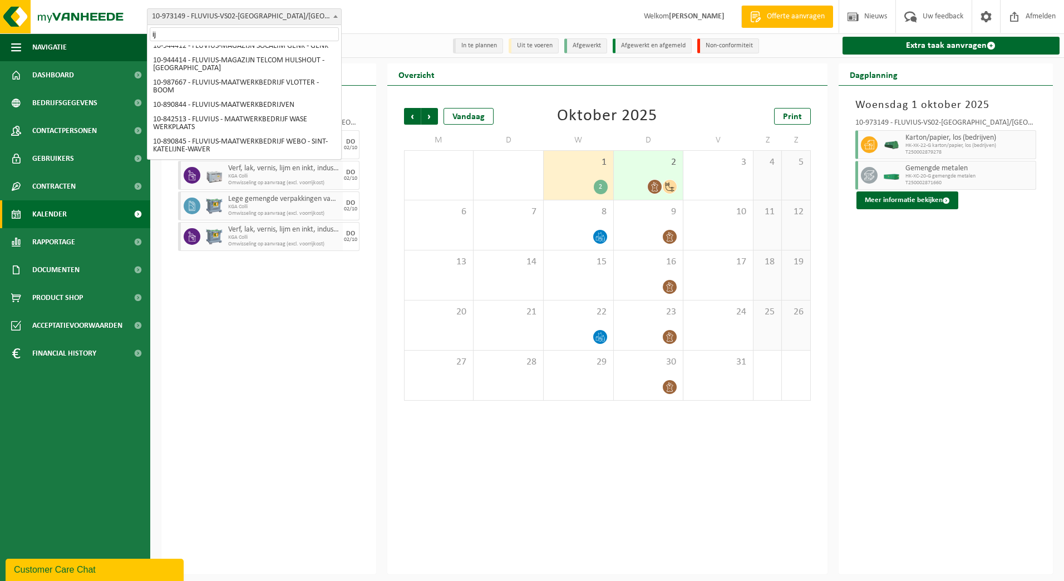
scroll to position [0, 0]
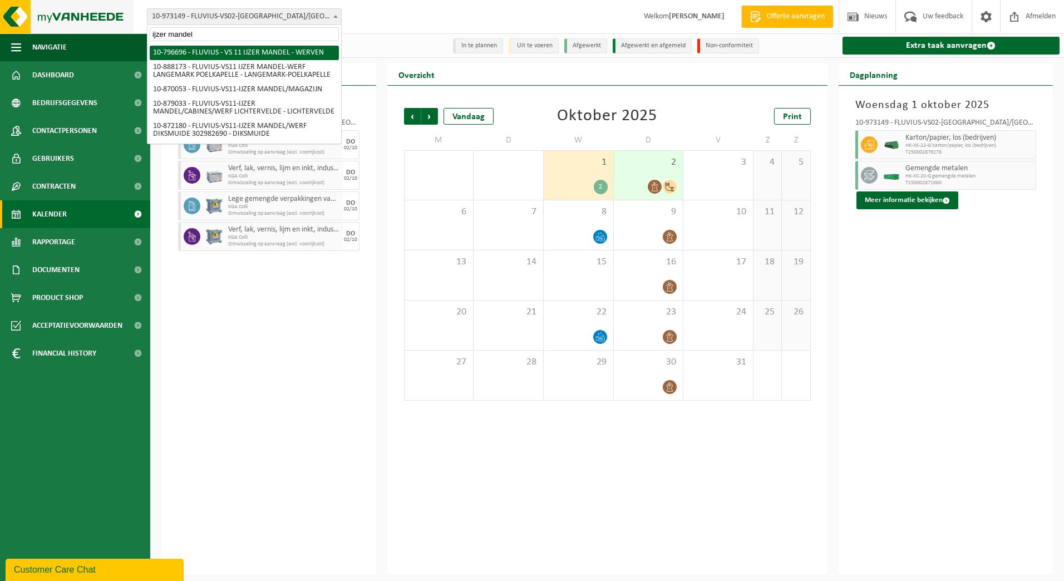
drag, startPoint x: 235, startPoint y: 36, endPoint x: 24, endPoint y: 7, distance: 213.4
click at [24, 7] on body "Vestiging: 10-733591 - FLUVIUS SYSTEM OPERATOR CVBA - MERELBEKE-MELLE 10-908797…" at bounding box center [532, 287] width 1064 height 574
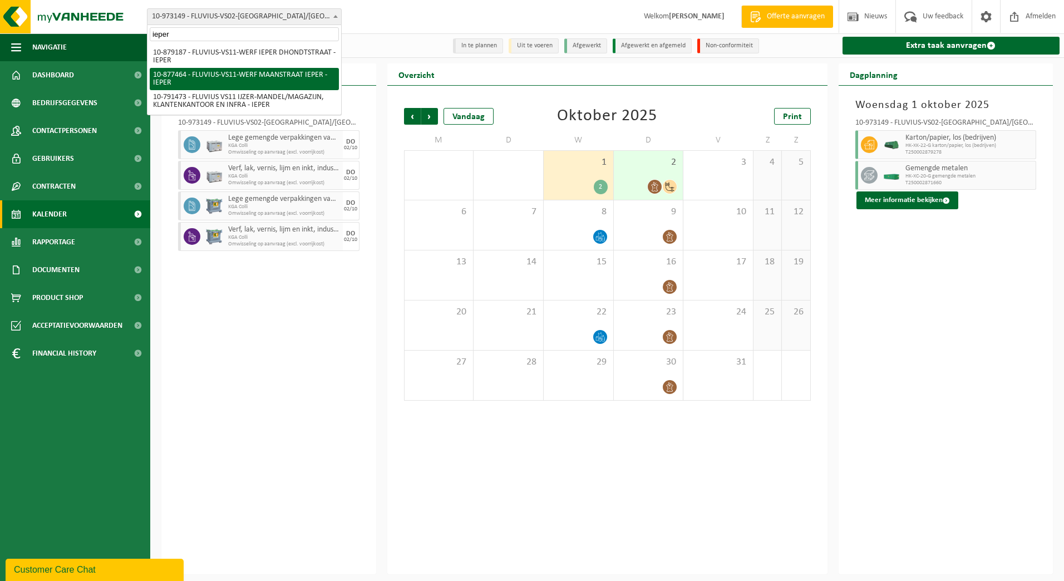
type input "ieper"
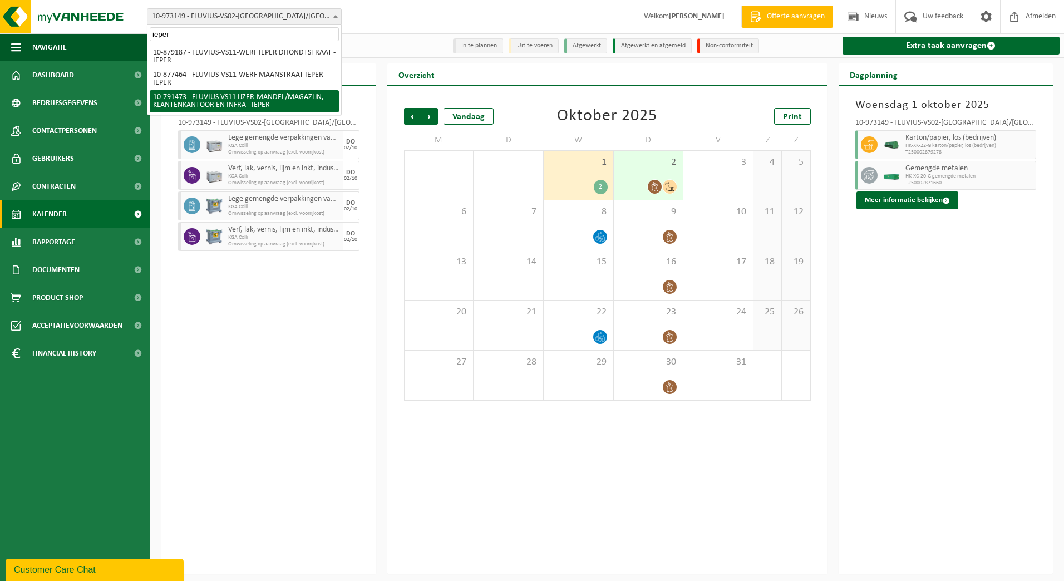
select select "30223"
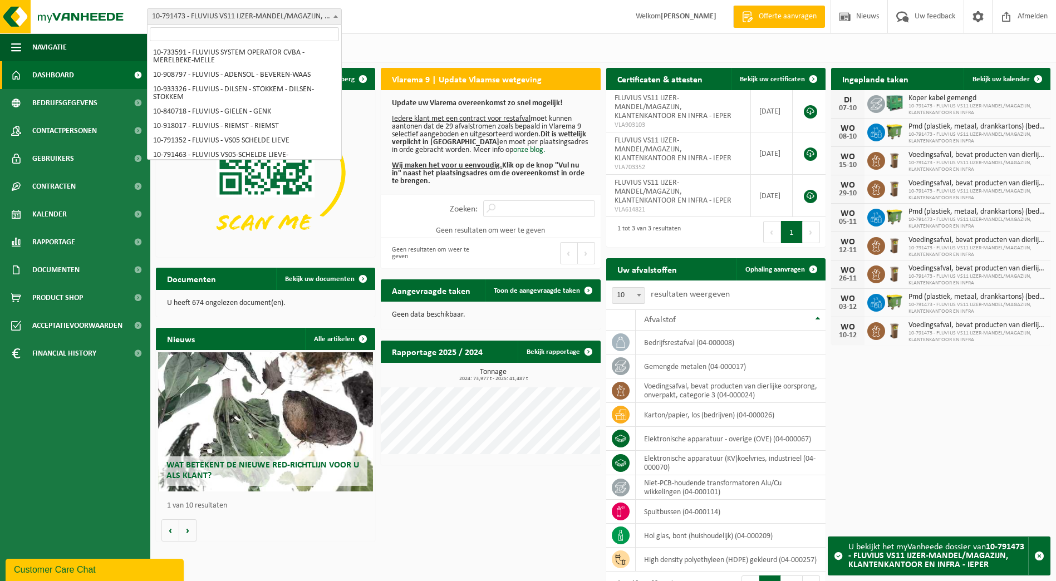
click at [335, 17] on b at bounding box center [335, 16] width 4 height 3
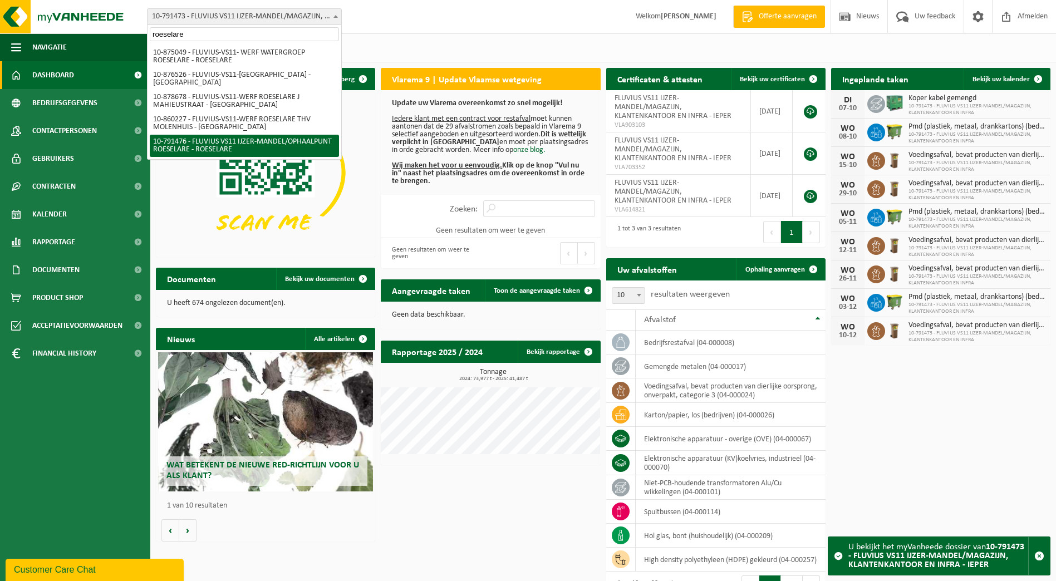
type input "roeselare"
select select "30225"
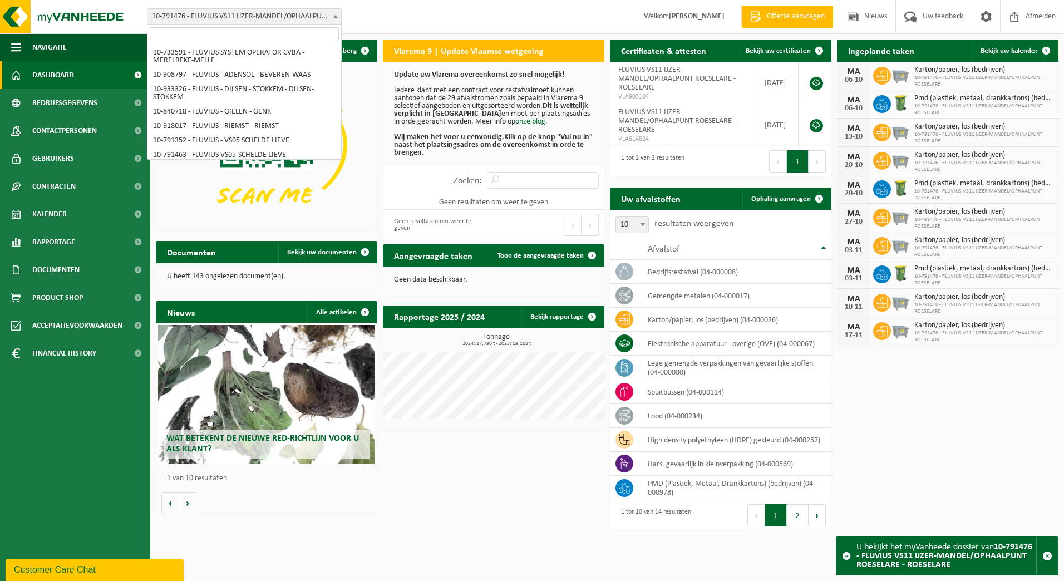
click at [336, 24] on span "10-791476 - FLUVIUS VS11 IJZER-MANDEL/OPHAALPUNT ROESELARE - ROESELARE" at bounding box center [245, 17] width 194 height 16
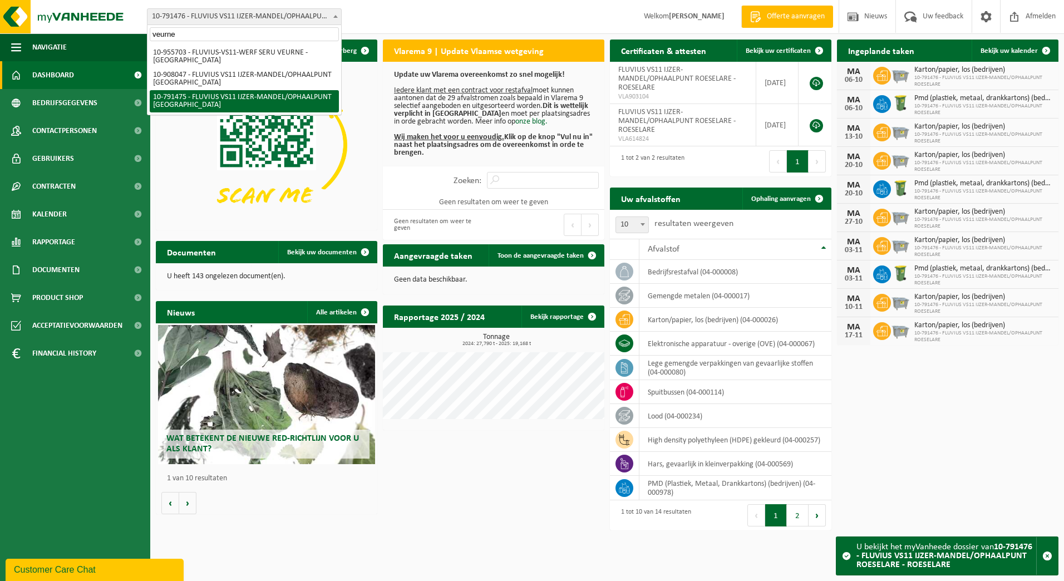
type input "veurne"
select select "30224"
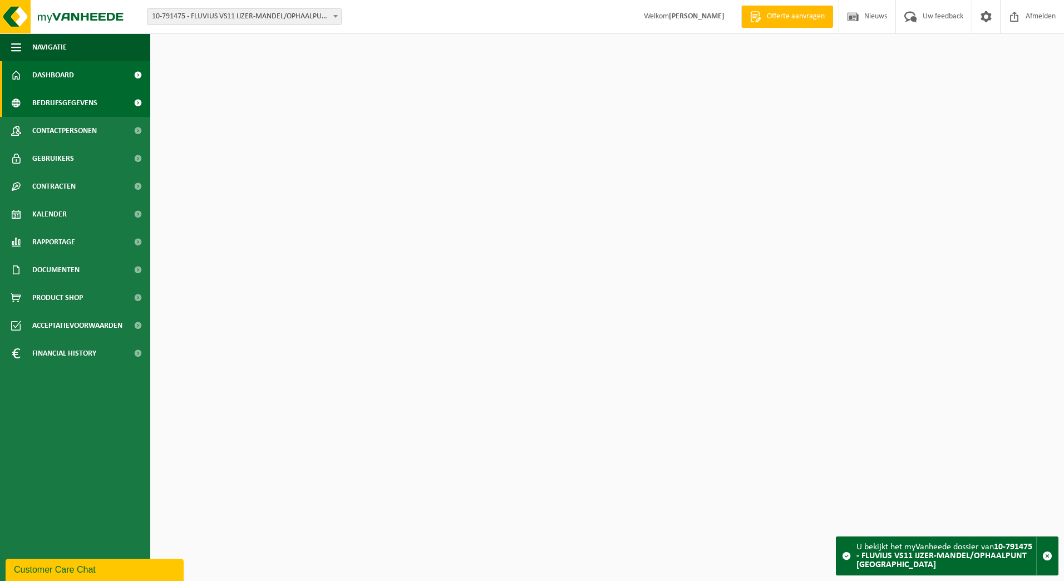
click at [72, 102] on span "Bedrijfsgegevens" at bounding box center [64, 103] width 65 height 28
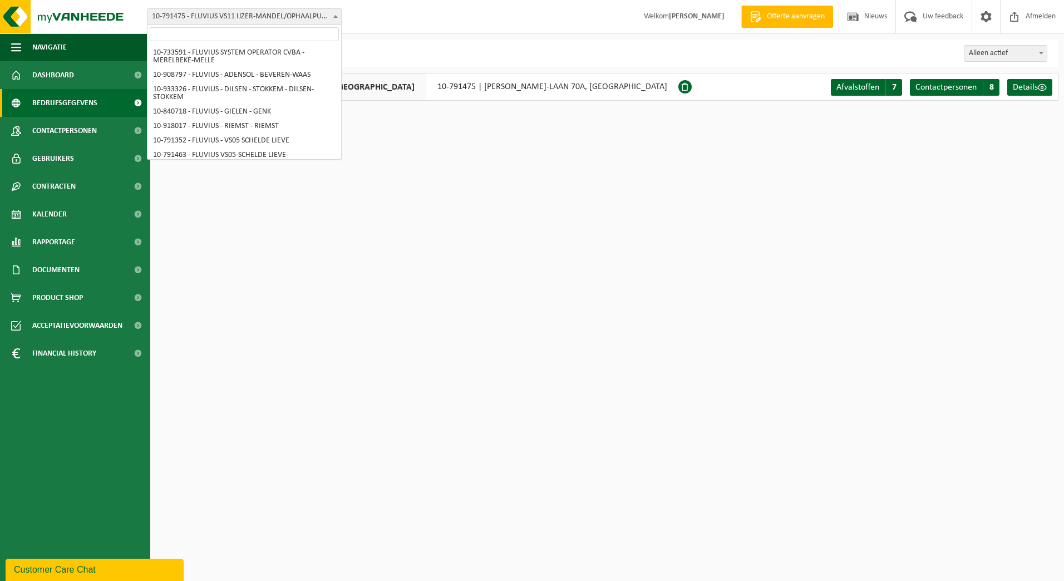
click at [337, 16] on b at bounding box center [335, 16] width 4 height 3
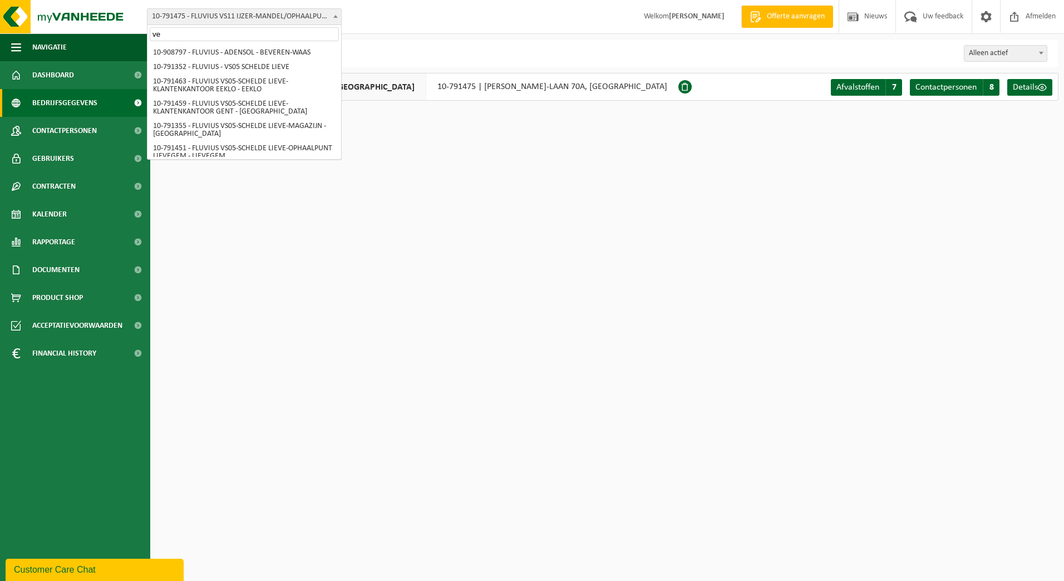
scroll to position [147, 0]
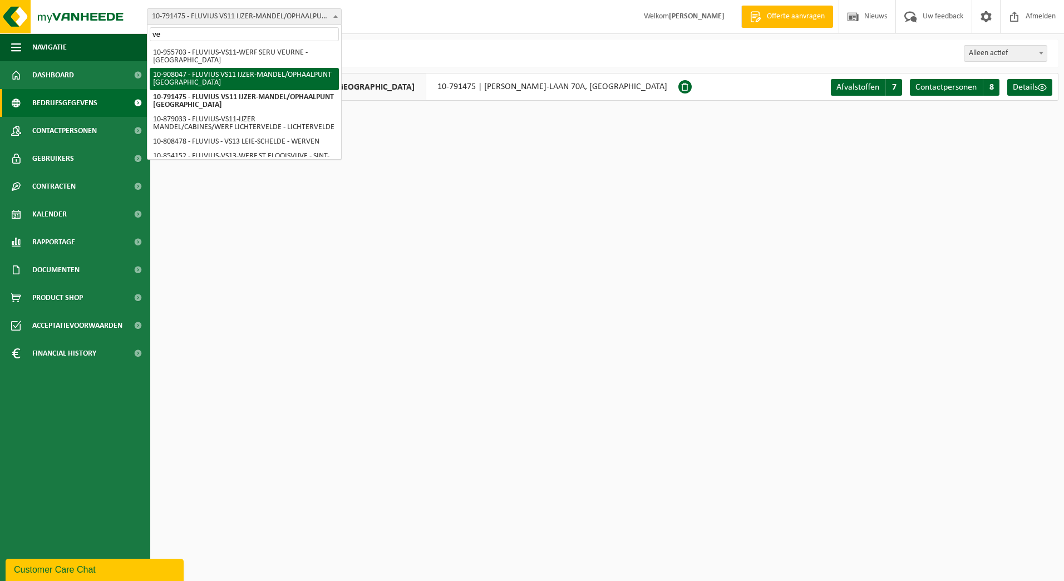
type input "ve"
select select "123428"
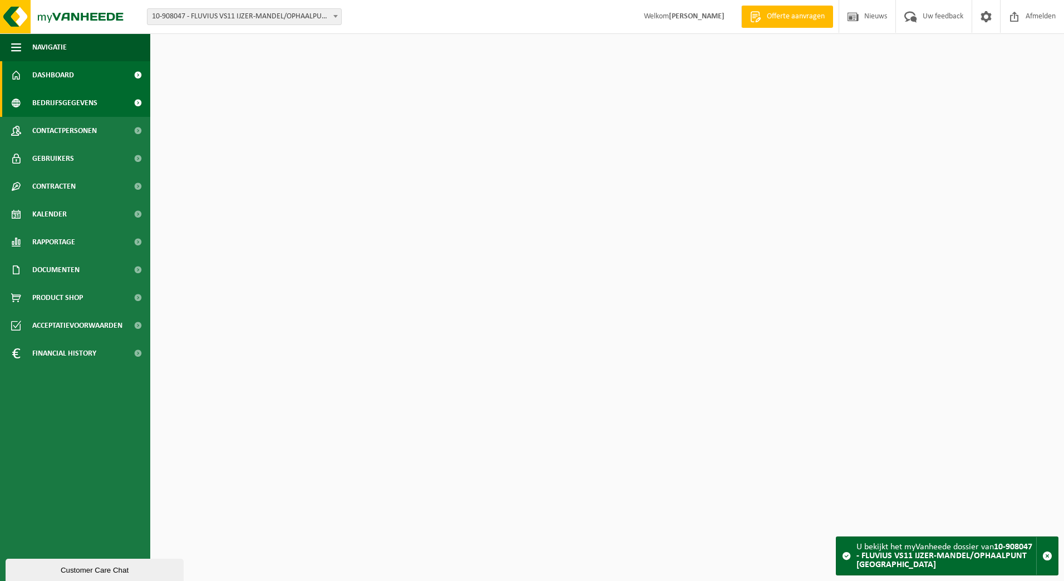
click at [67, 105] on span "Bedrijfsgegevens" at bounding box center [64, 103] width 65 height 28
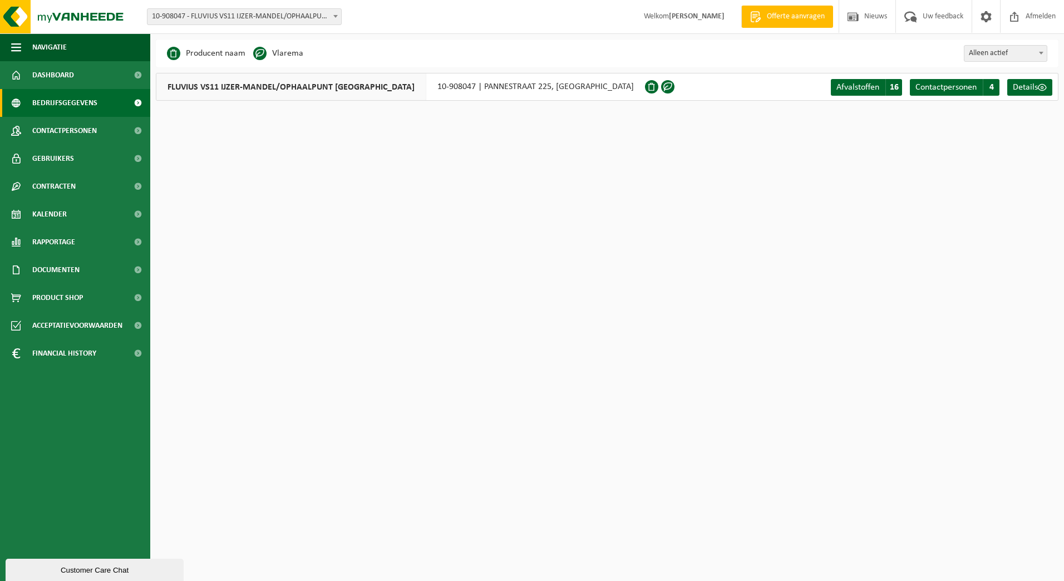
click at [340, 18] on span at bounding box center [335, 16] width 11 height 14
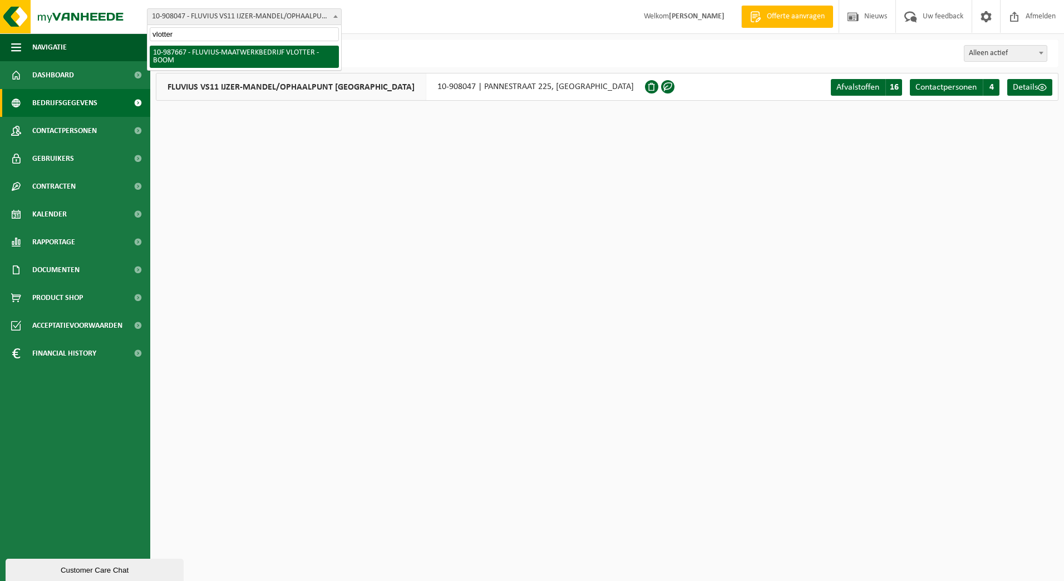
type input "vlotter"
select select "167310"
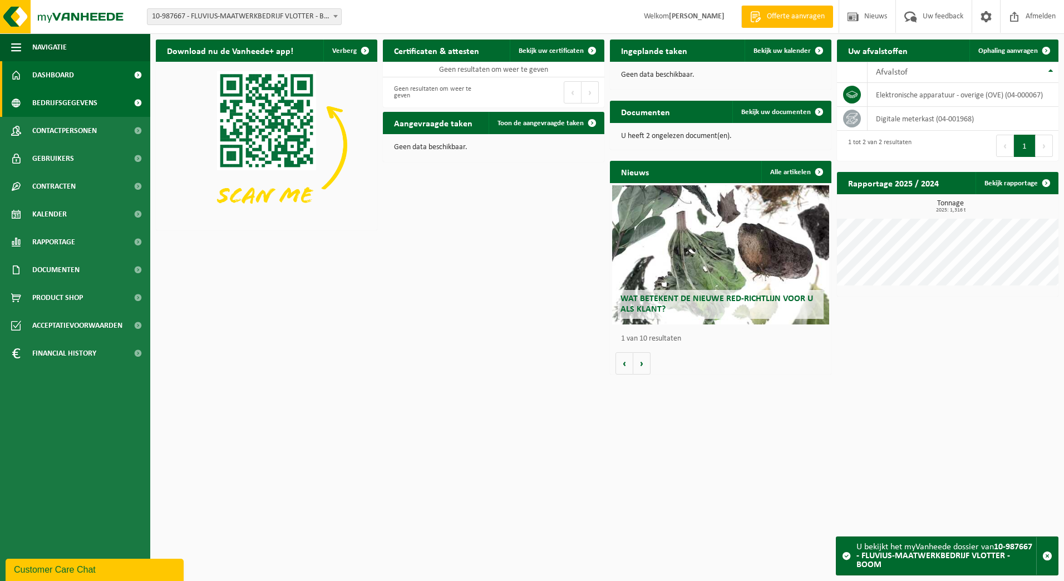
click at [71, 106] on span "Bedrijfsgegevens" at bounding box center [64, 103] width 65 height 28
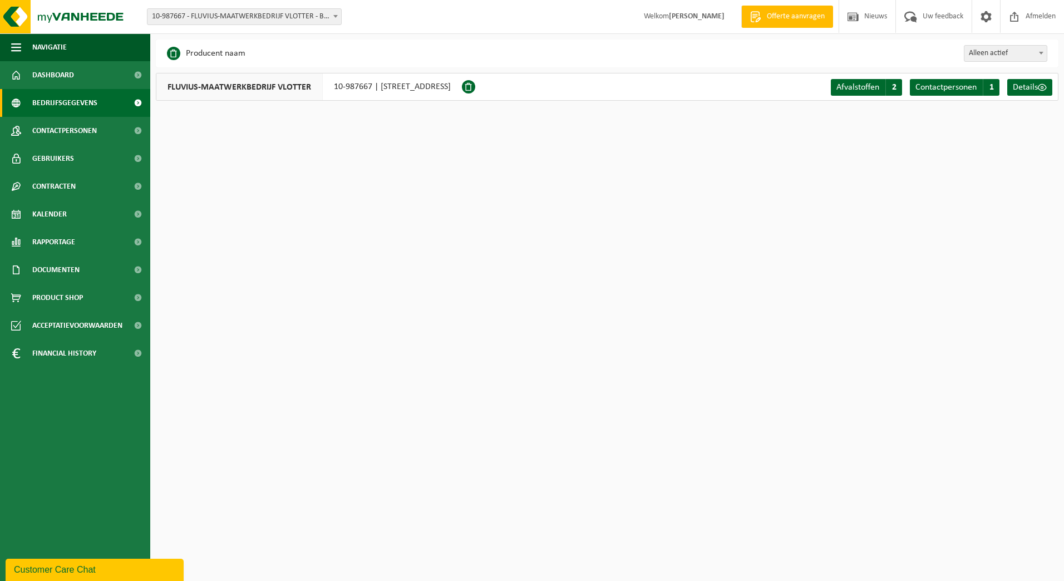
click at [335, 14] on span at bounding box center [335, 16] width 11 height 14
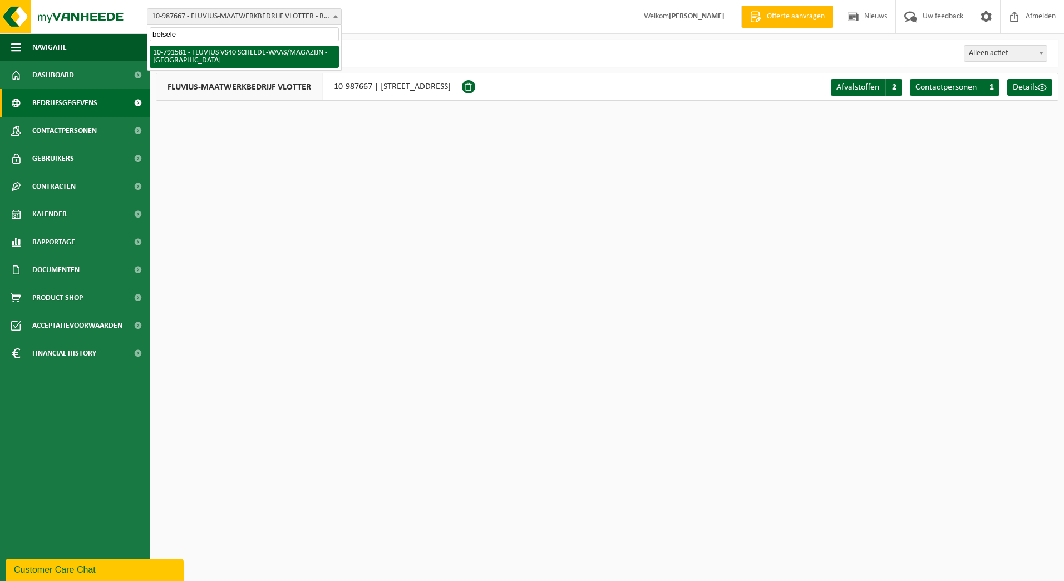
type input "belsele"
select select "30253"
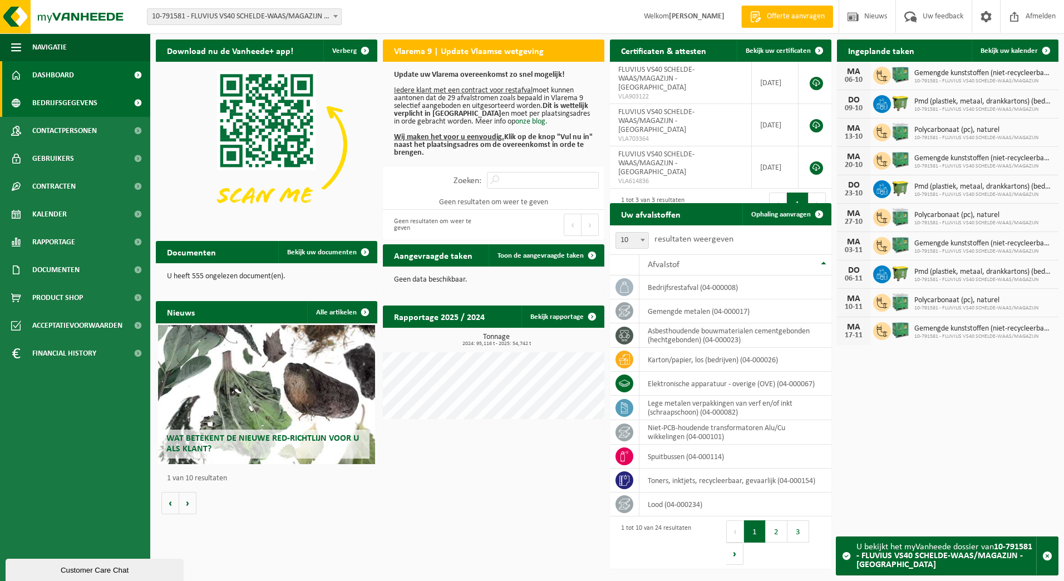
click at [37, 102] on span "Bedrijfsgegevens" at bounding box center [64, 103] width 65 height 28
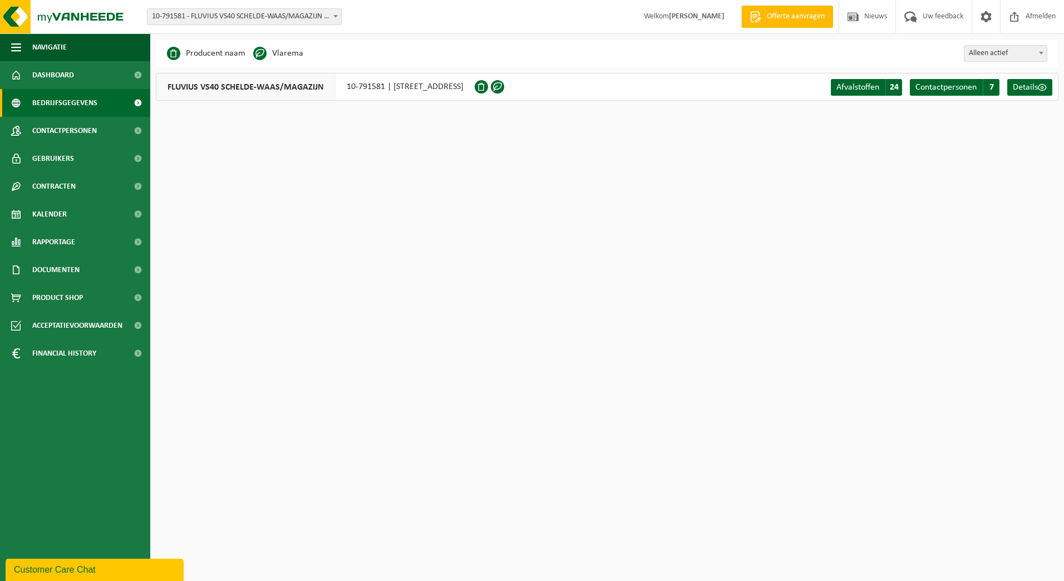
click at [331, 19] on span at bounding box center [335, 16] width 11 height 14
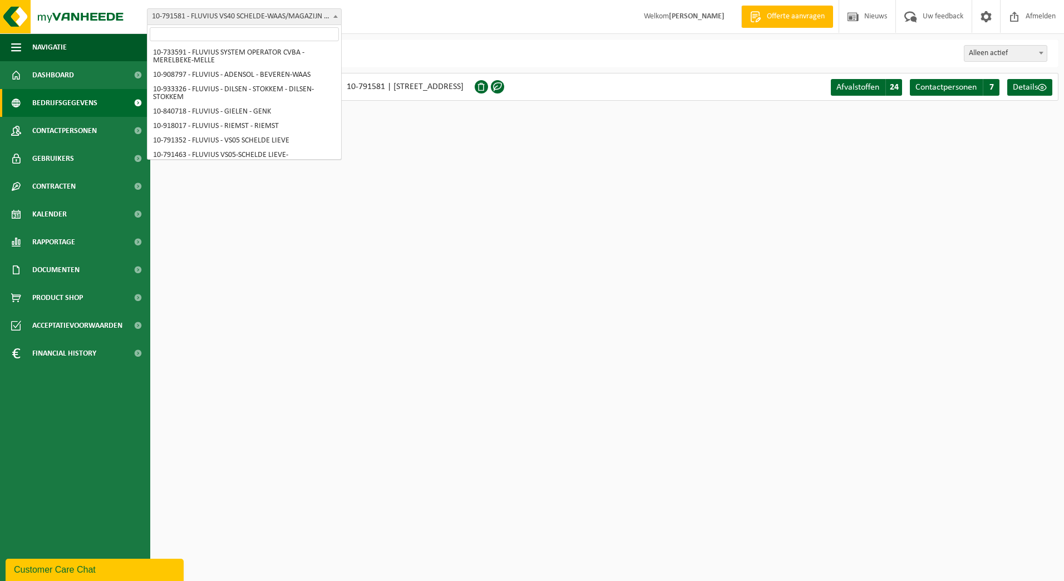
scroll to position [3839, 0]
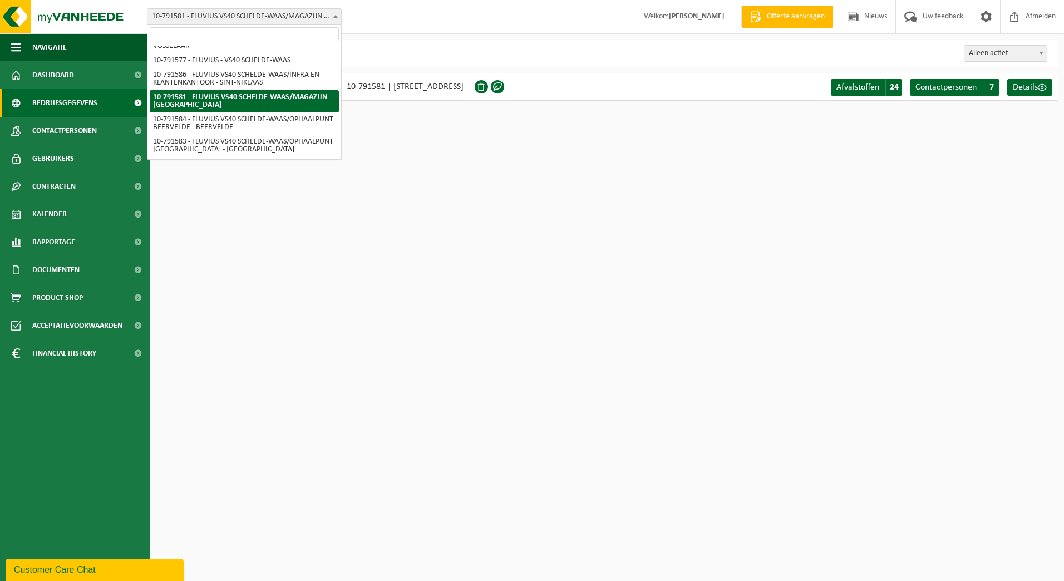
click at [47, 105] on span "Bedrijfsgegevens" at bounding box center [64, 103] width 65 height 28
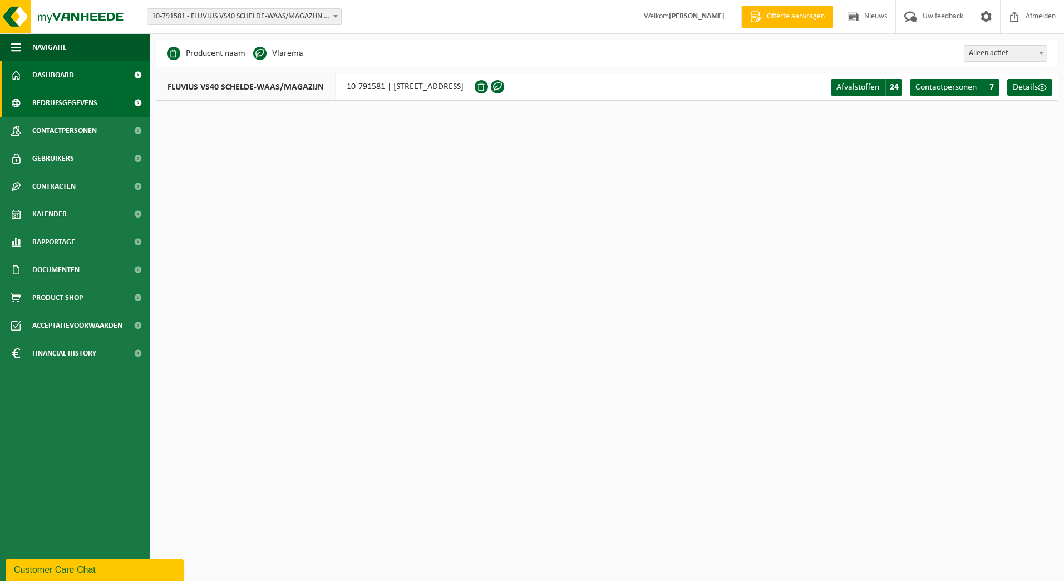
click at [52, 76] on span "Dashboard" at bounding box center [53, 75] width 42 height 28
